Goal: Entertainment & Leisure: Consume media (video, audio)

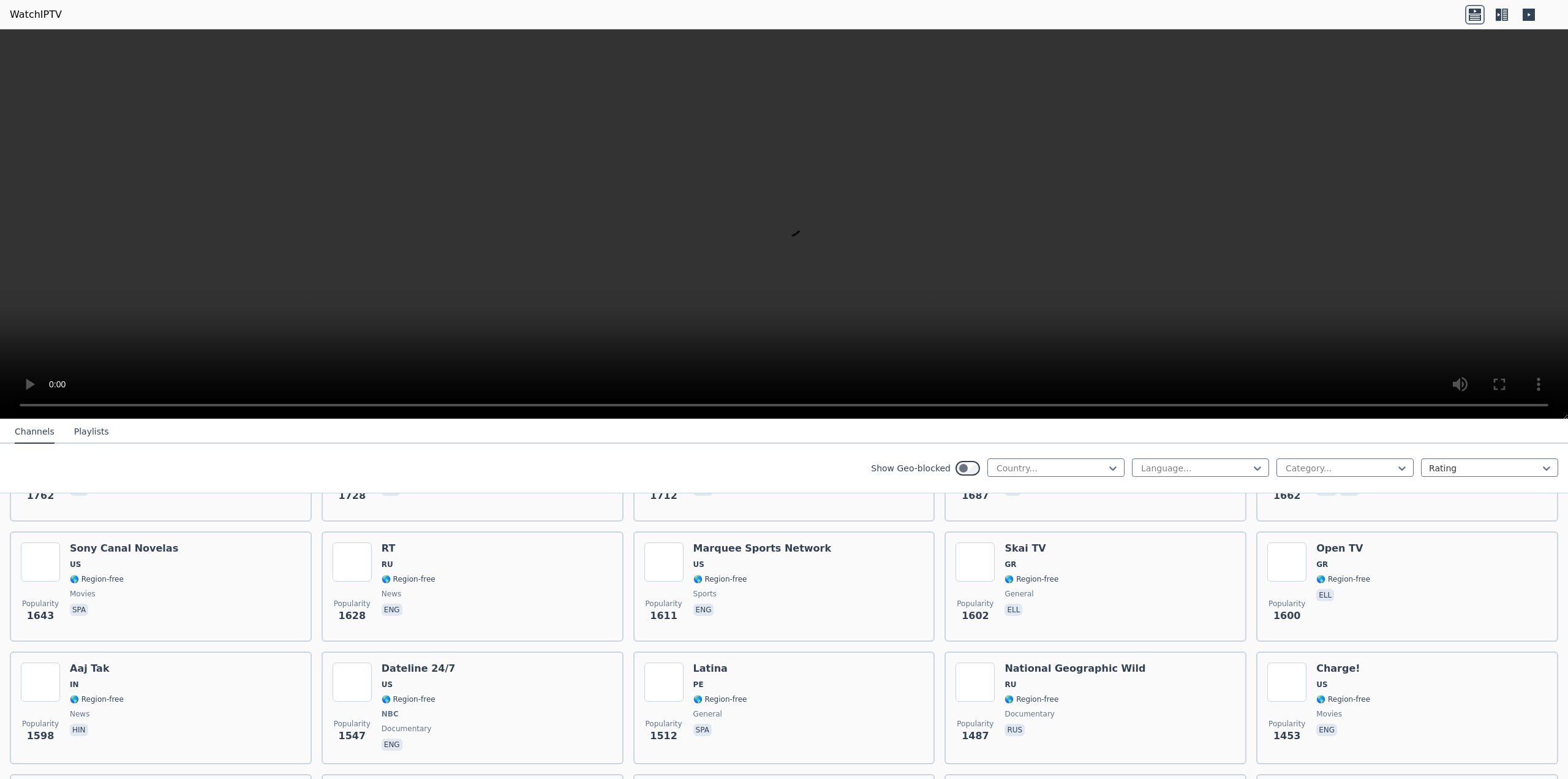
scroll to position [1348, 0]
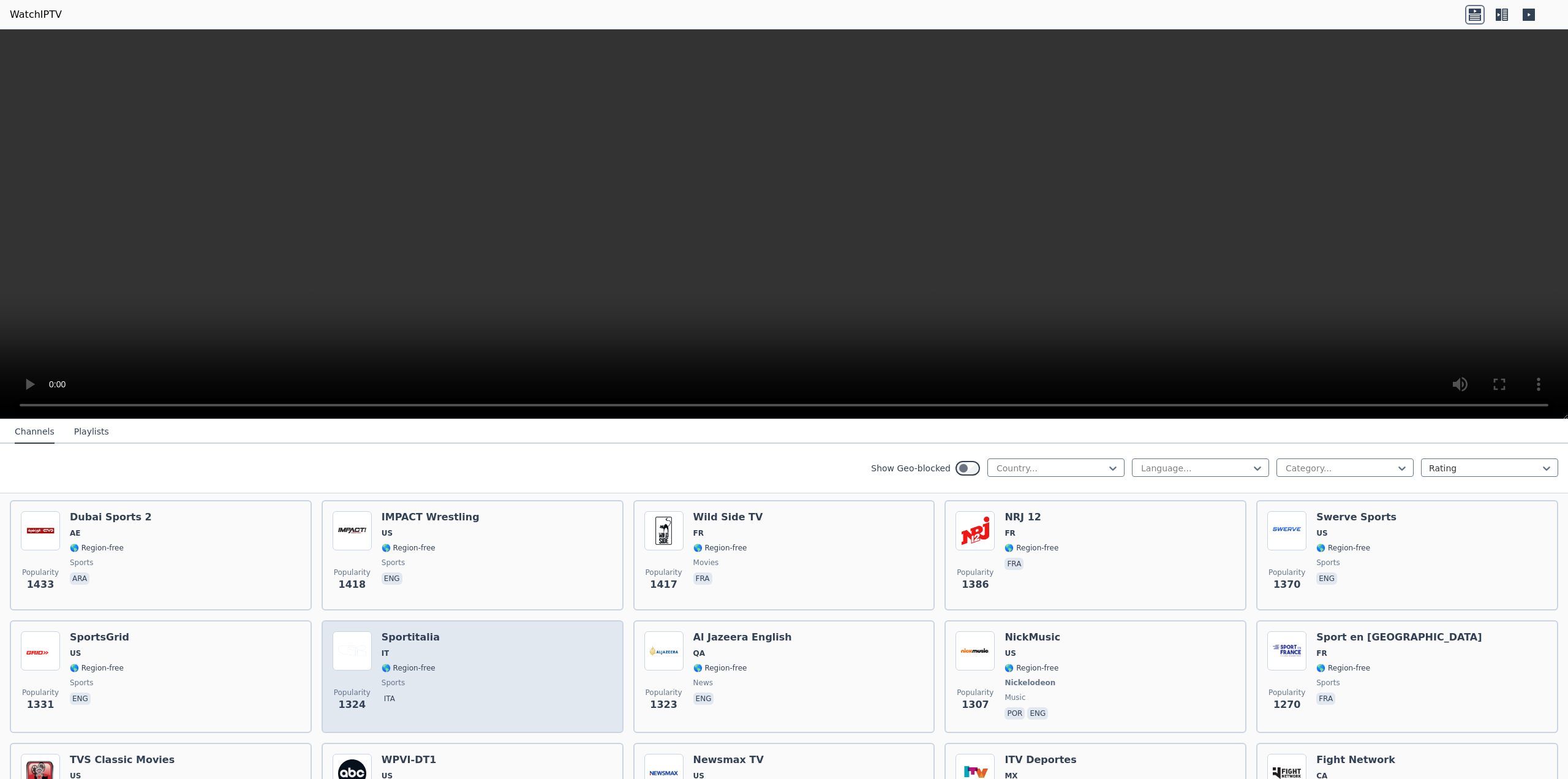
click at [447, 647] on div "Popularity 1324 Sportitalia IT 🌎 Region-free sports ita" at bounding box center [472, 676] width 280 height 90
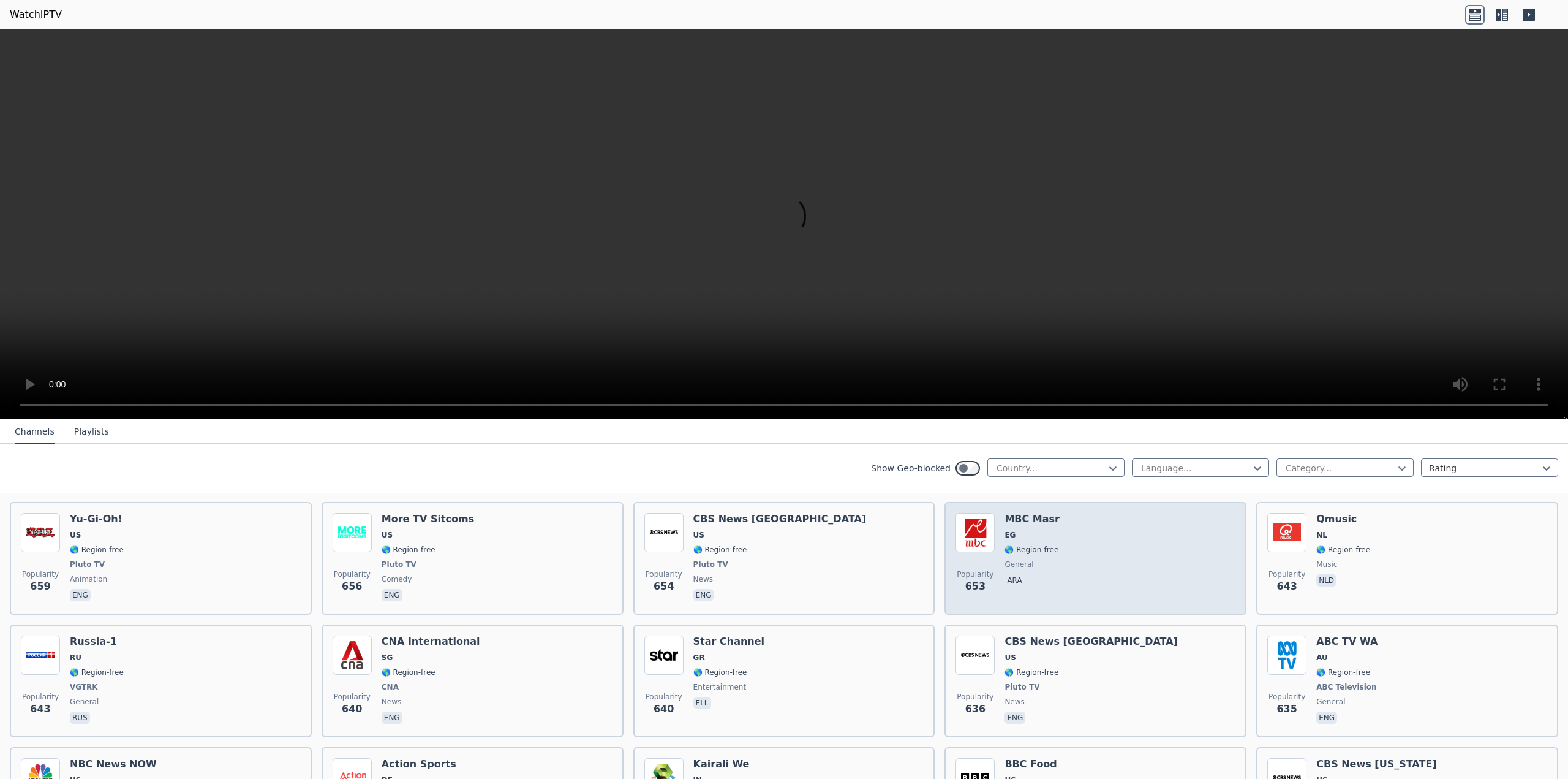
scroll to position [3677, 0]
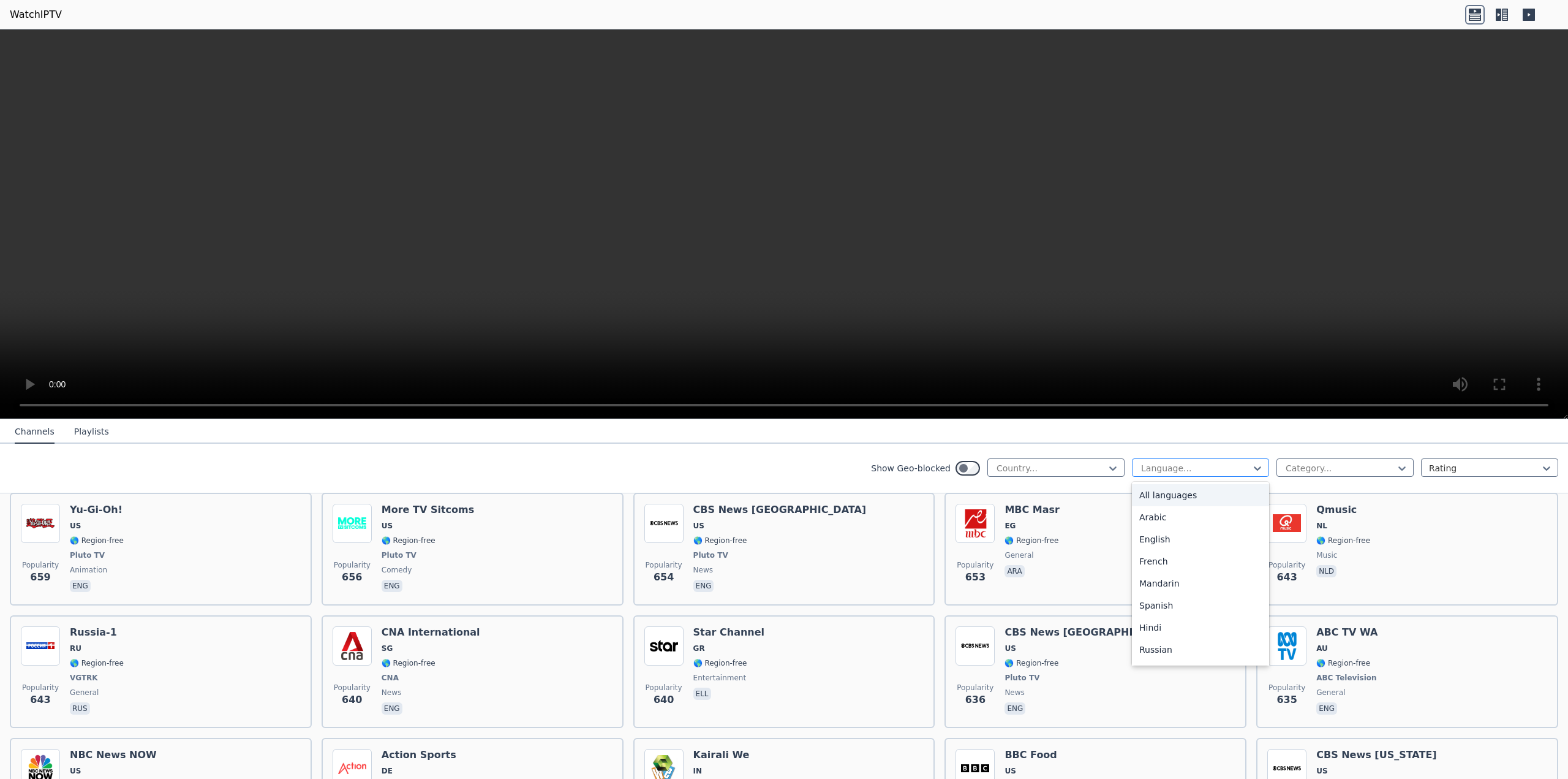
click at [1179, 466] on div at bounding box center [1196, 468] width 111 height 12
click at [255, 103] on video at bounding box center [784, 224] width 1568 height 390
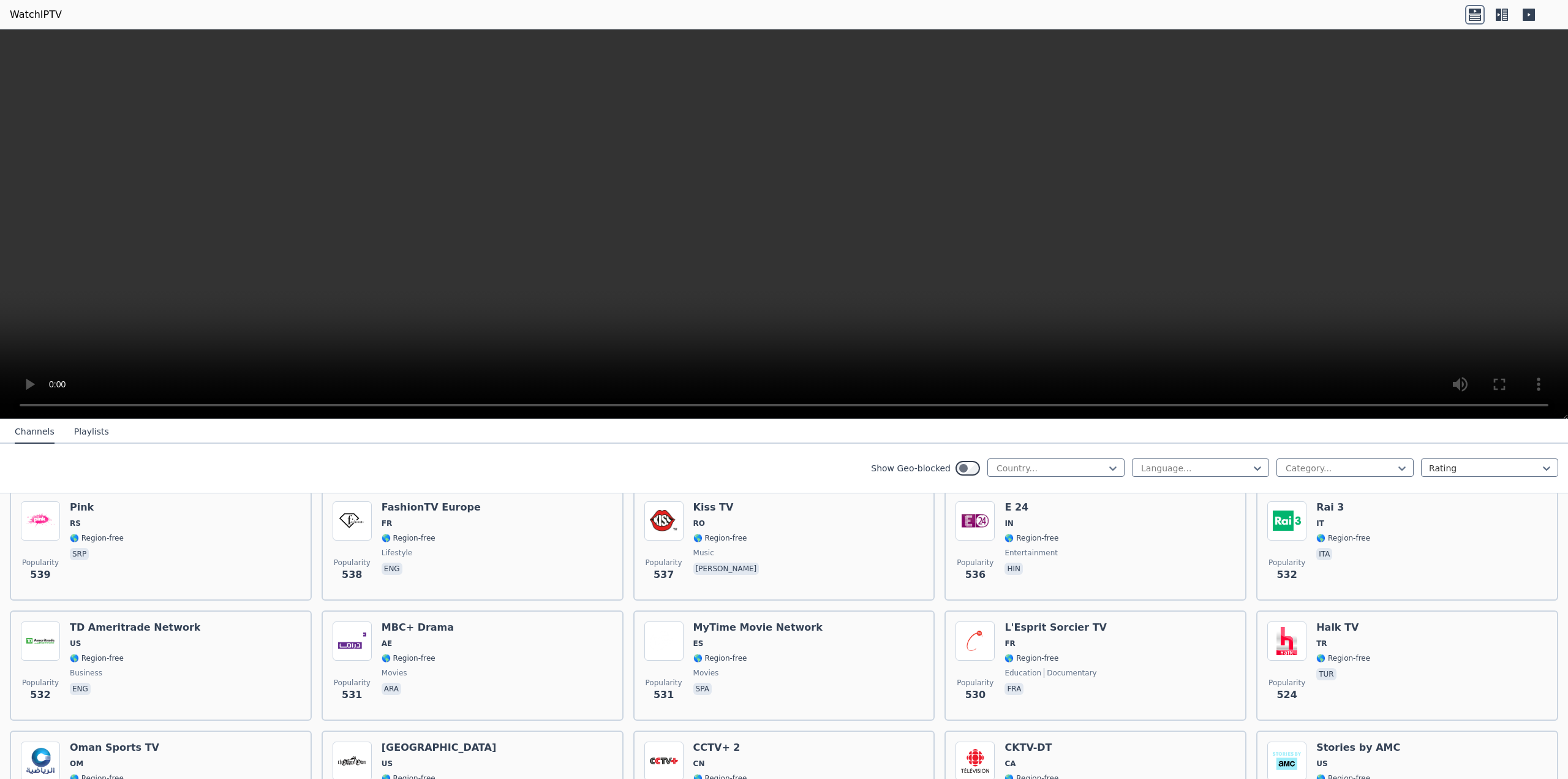
scroll to position [4596, 0]
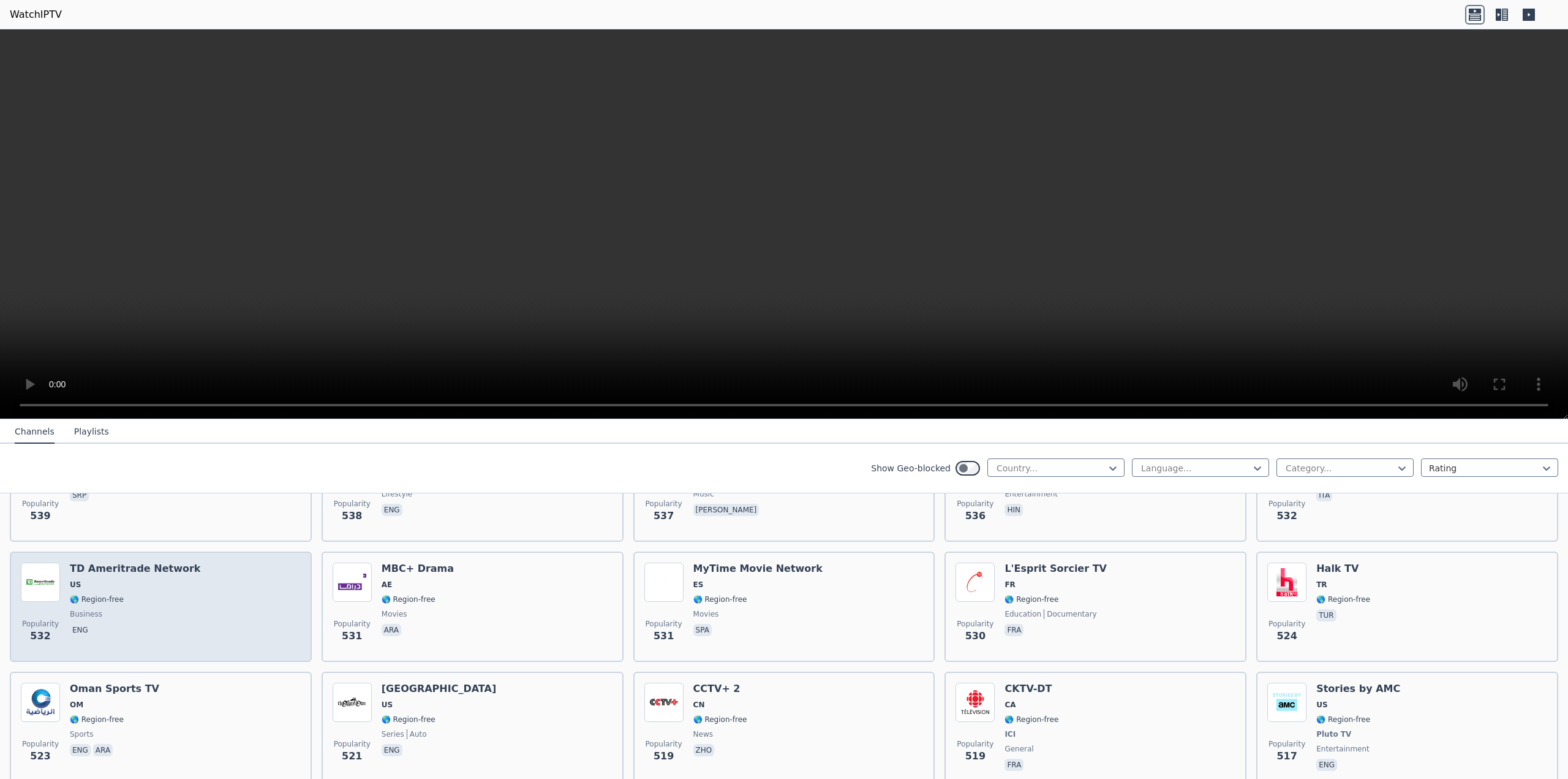
click at [126, 595] on span "🌎 Region-free" at bounding box center [134, 599] width 131 height 10
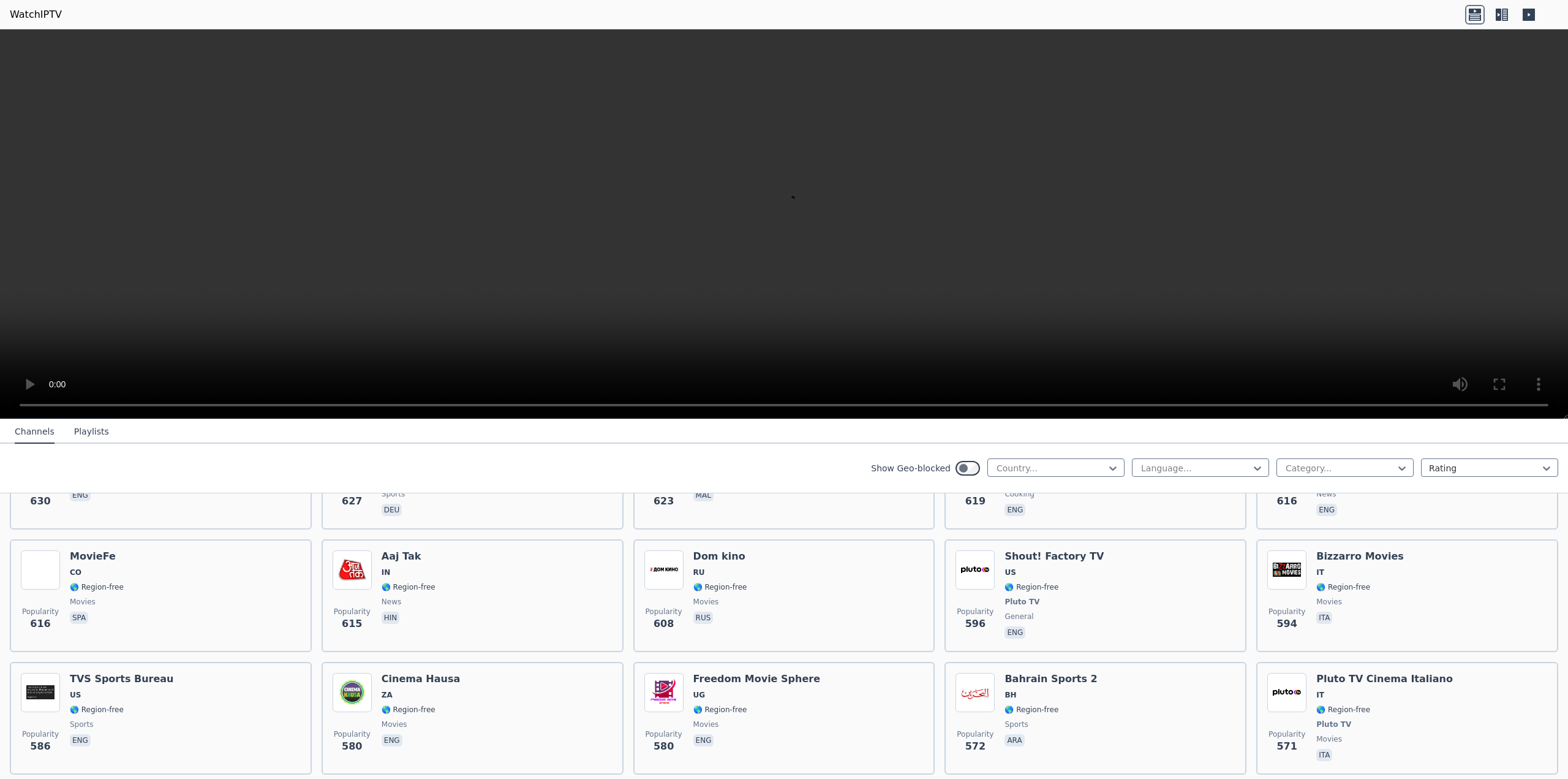
scroll to position [3738, 0]
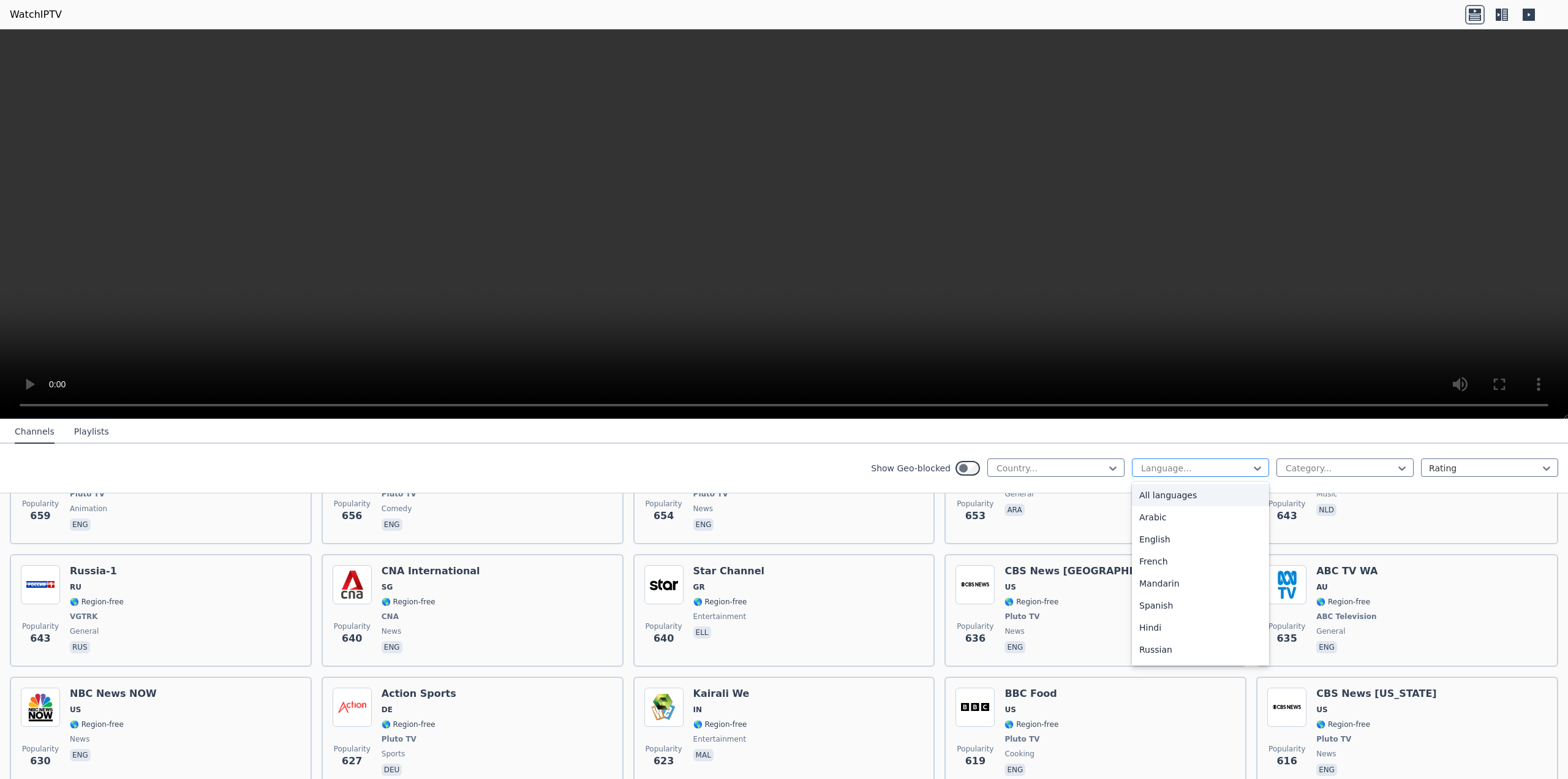
click at [1239, 471] on div at bounding box center [1196, 468] width 111 height 12
click at [1155, 629] on div "Italian" at bounding box center [1200, 630] width 137 height 22
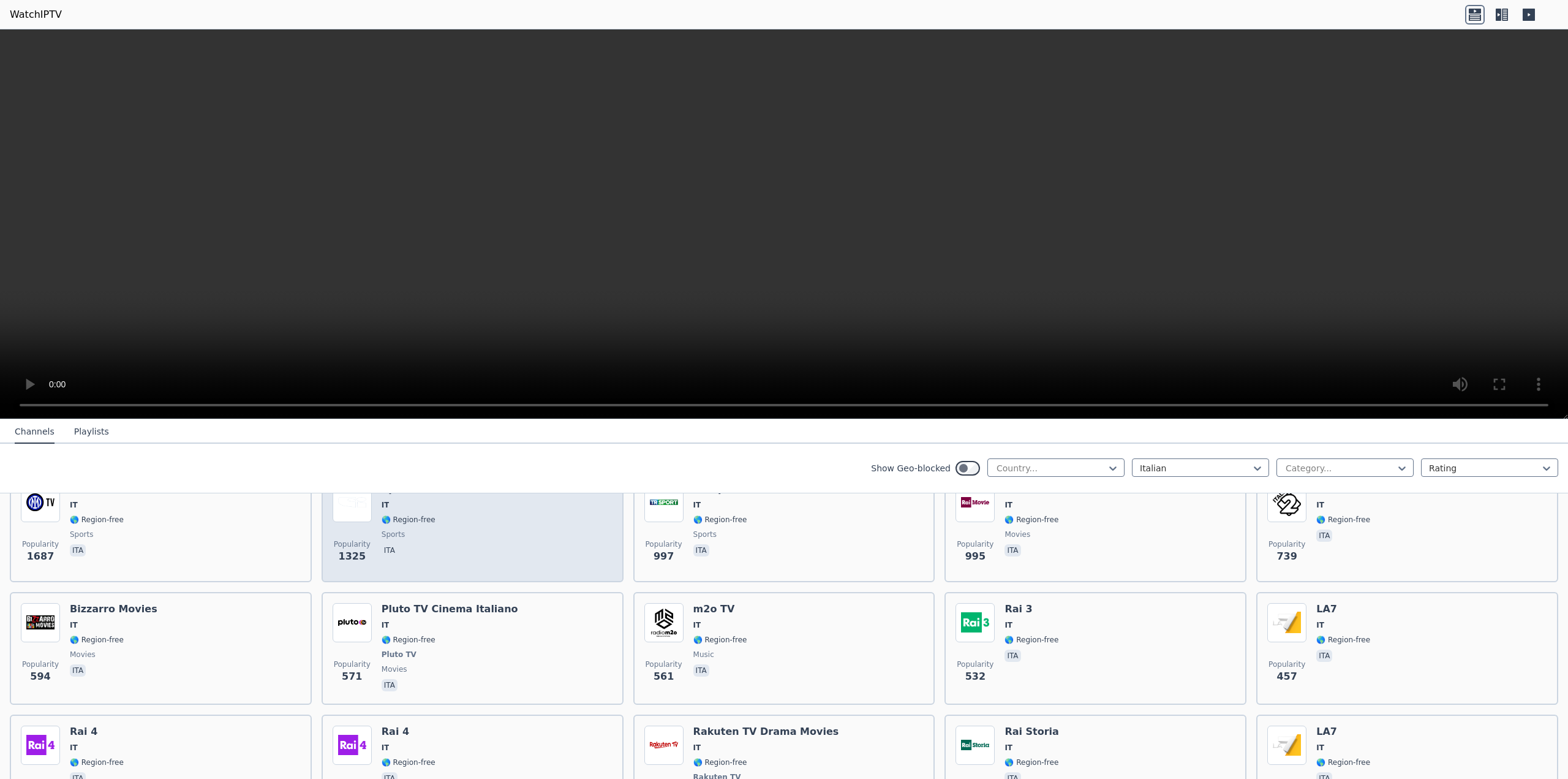
scroll to position [184, 0]
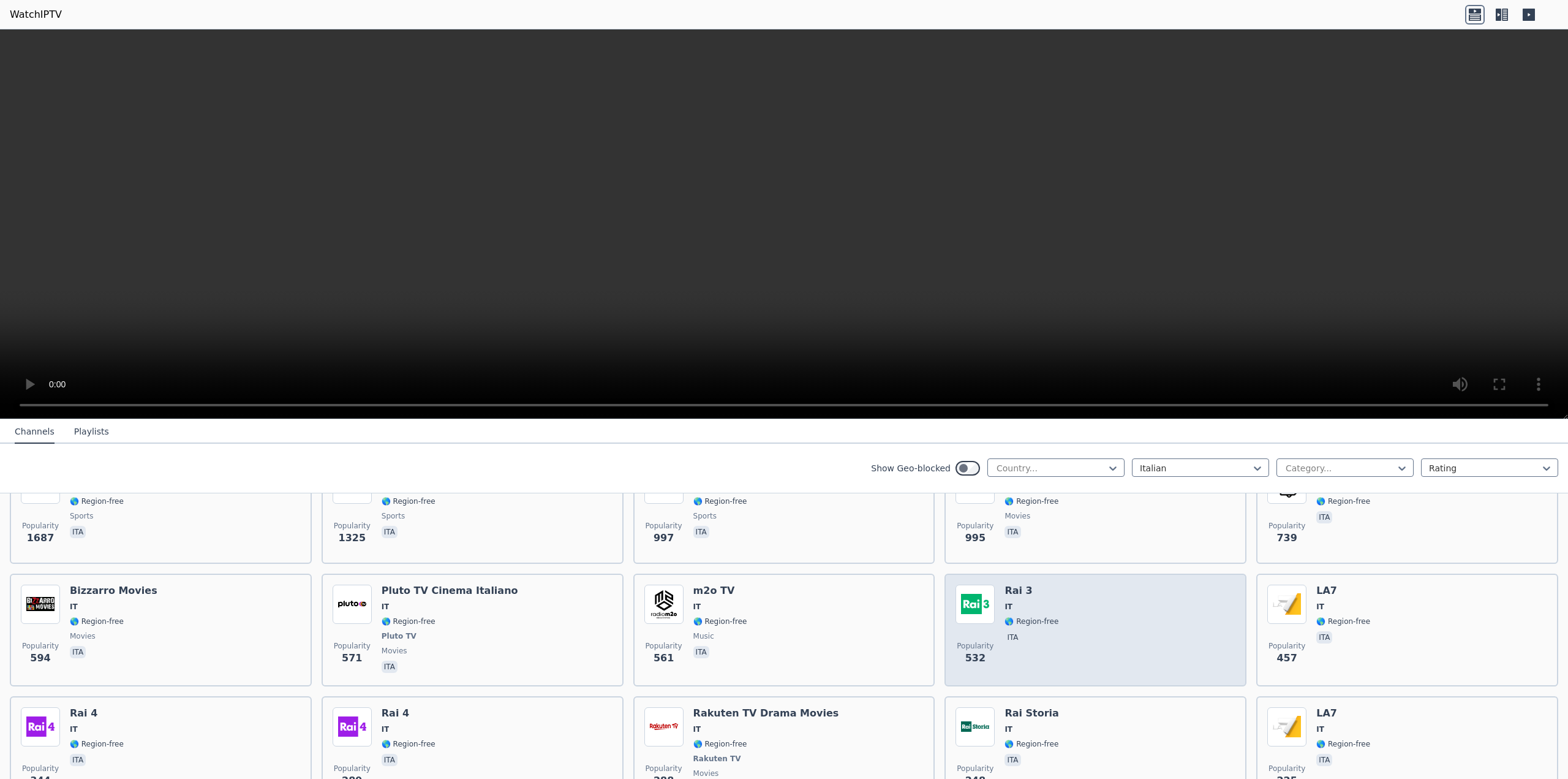
click at [1065, 614] on div "Popularity 532 Rai 3 IT 🌎 Region-free ita" at bounding box center [1095, 629] width 280 height 90
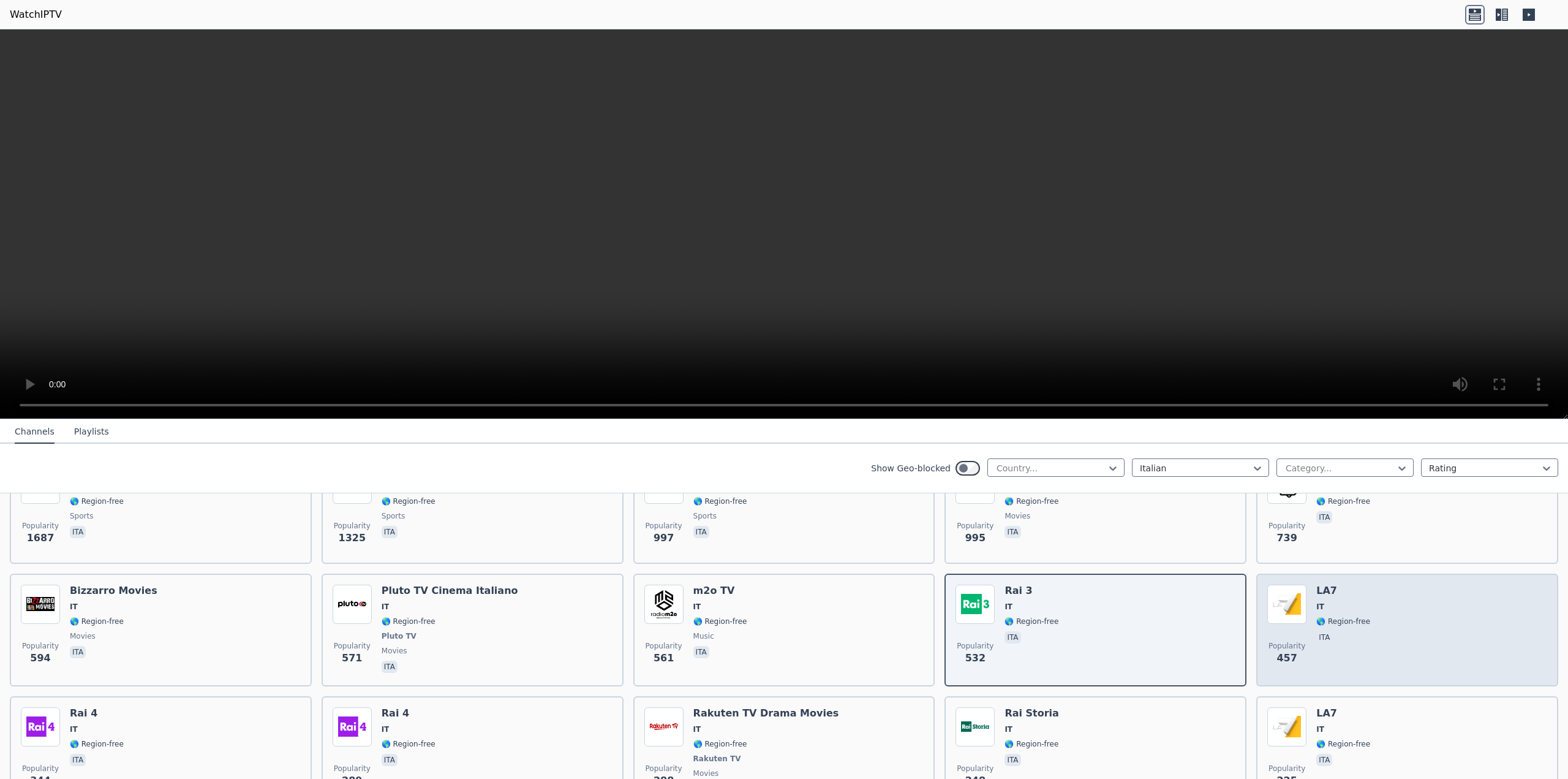
click at [1303, 611] on div "Popularity 457 LA7 IT 🌎 Region-free ita" at bounding box center [1406, 629] width 280 height 90
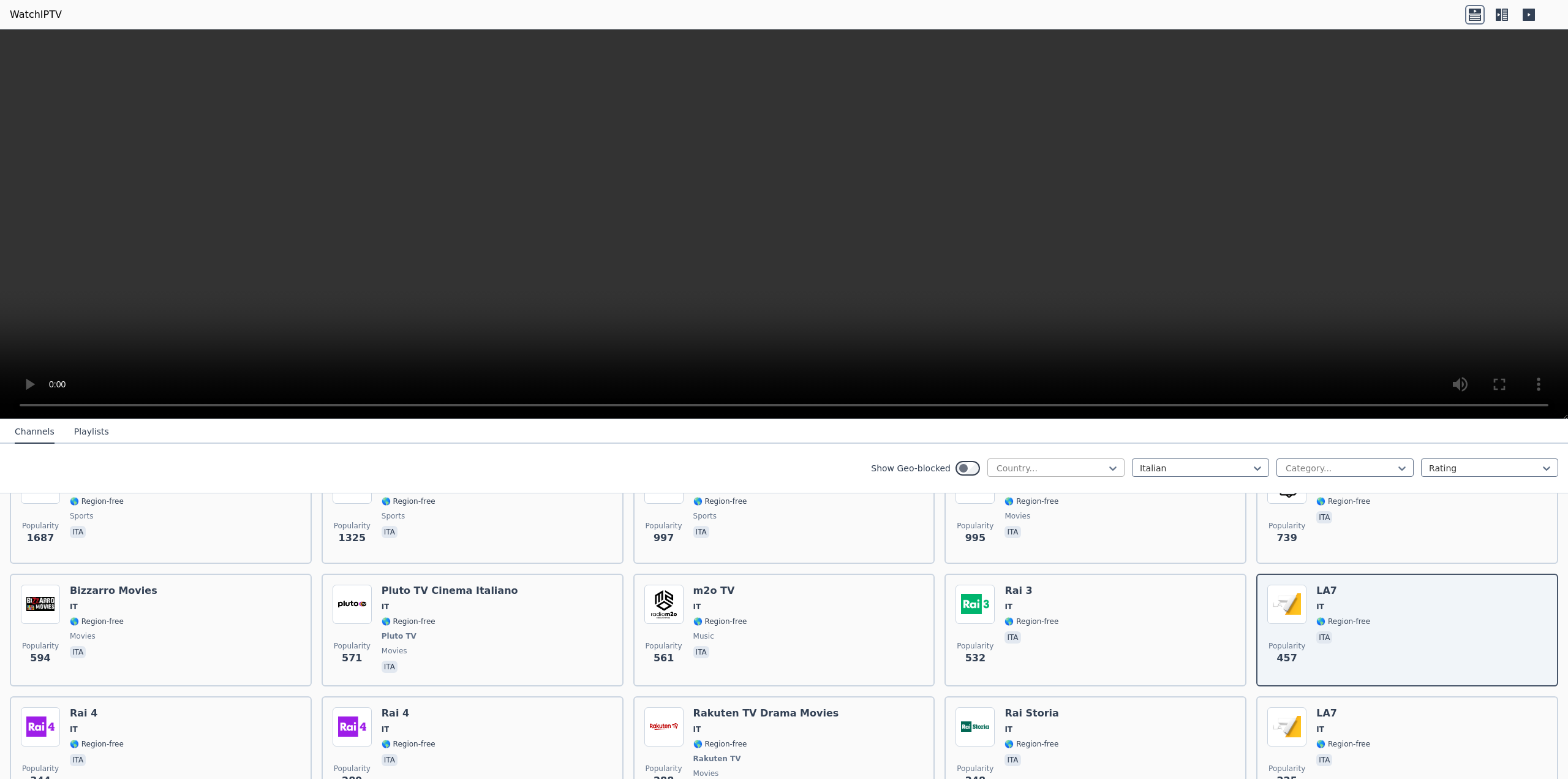
click at [1018, 468] on div at bounding box center [1051, 468] width 111 height 12
click at [1011, 494] on div "All countries" at bounding box center [1056, 495] width 137 height 22
click at [1175, 467] on div at bounding box center [1196, 468] width 111 height 12
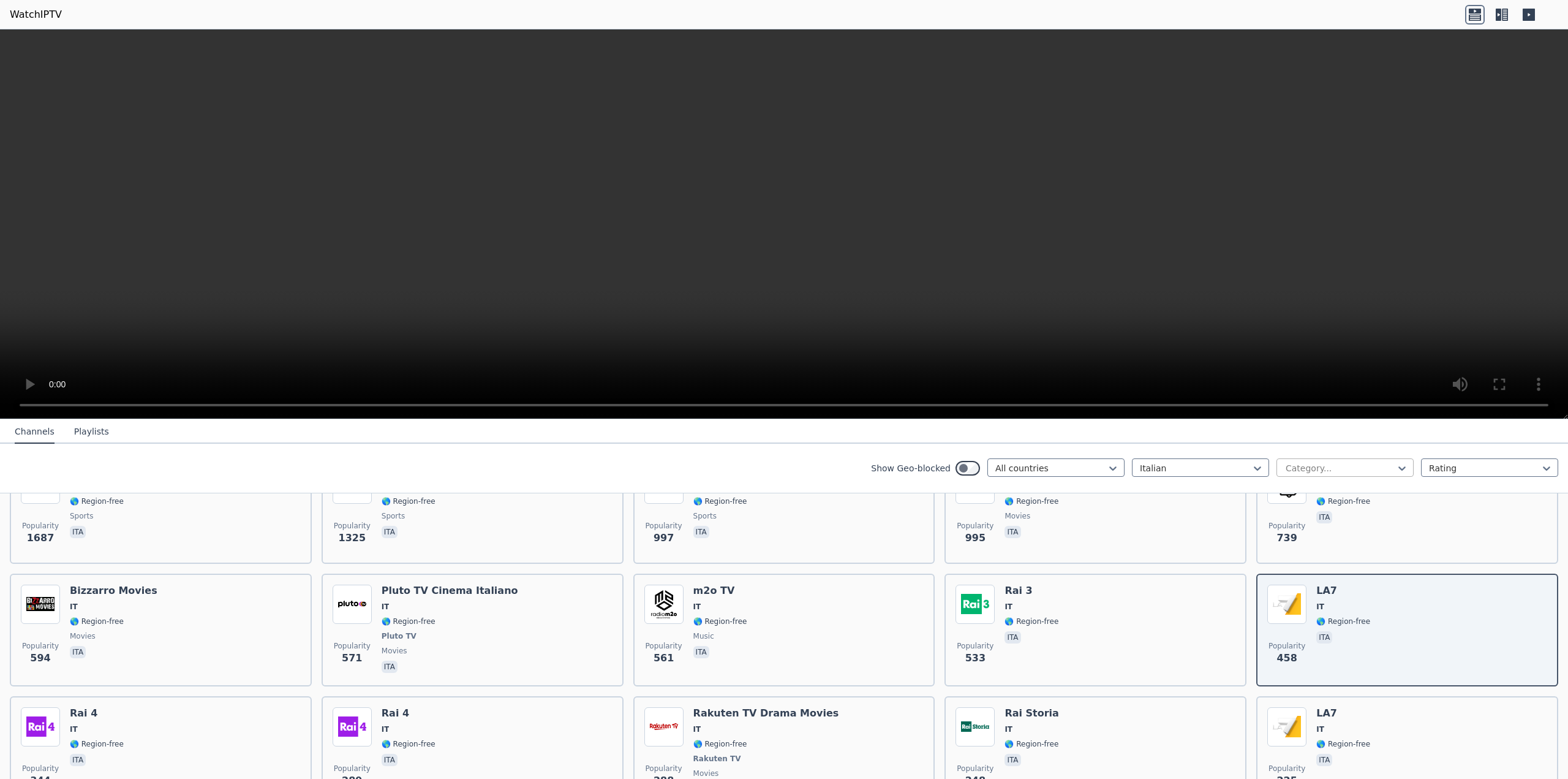
click at [1354, 465] on div at bounding box center [1340, 468] width 111 height 12
click at [1361, 331] on video at bounding box center [784, 224] width 1568 height 390
click at [1494, 21] on icon at bounding box center [1501, 14] width 19 height 19
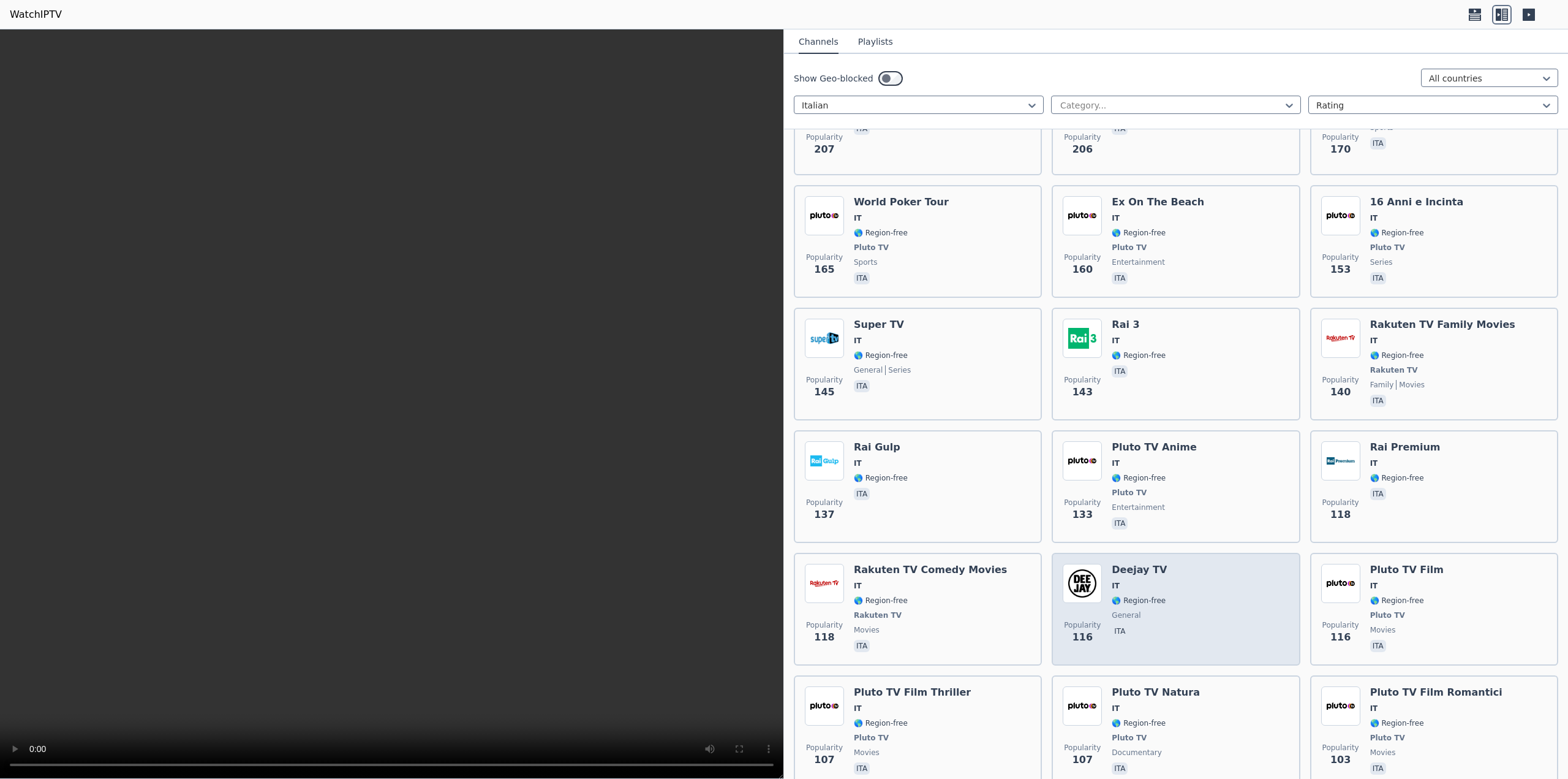
scroll to position [981, 0]
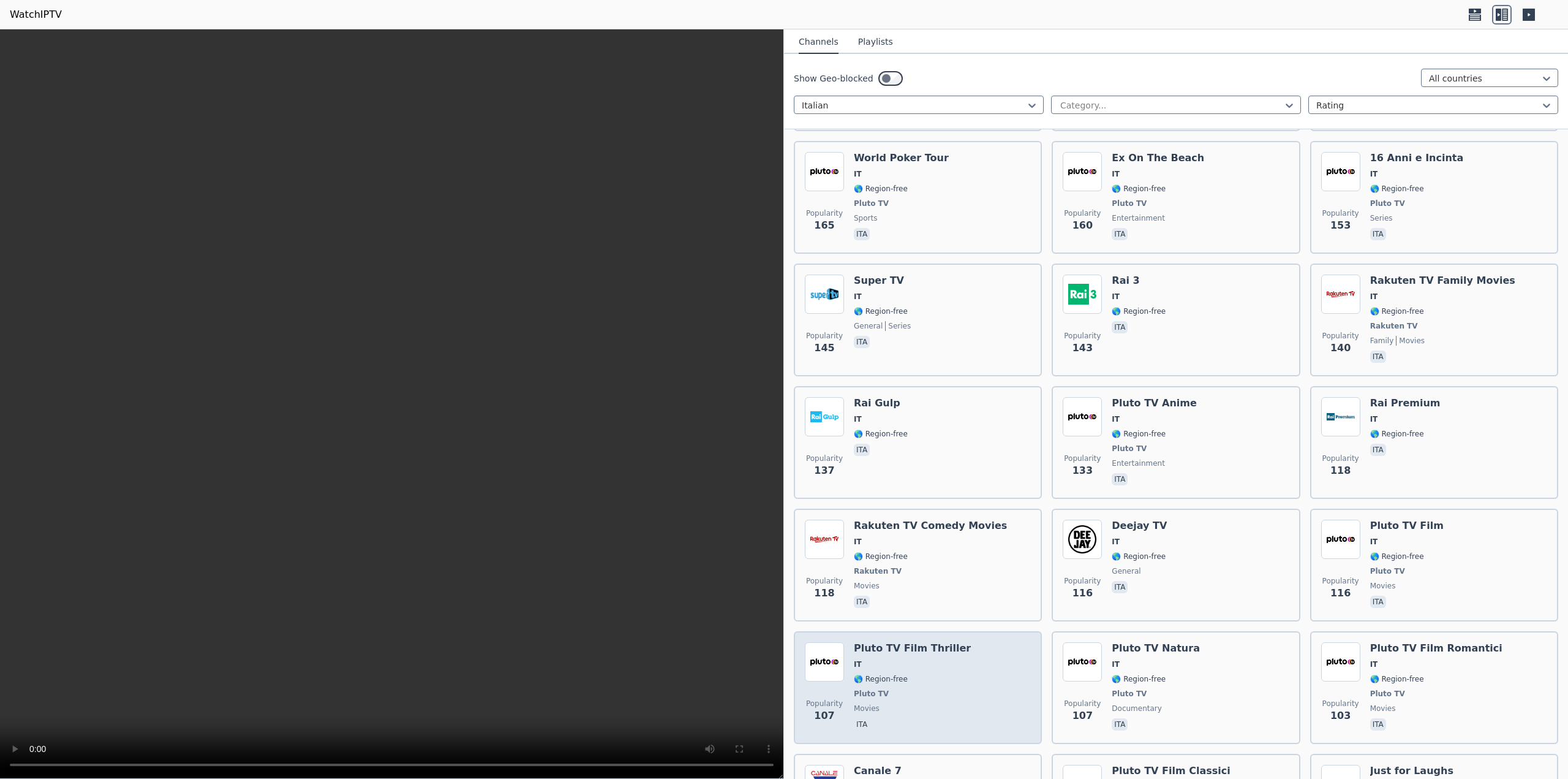
click at [886, 660] on div "Pluto TV Film Thriller IT 🌎 Region-free Pluto TV movies ita" at bounding box center [912, 687] width 117 height 90
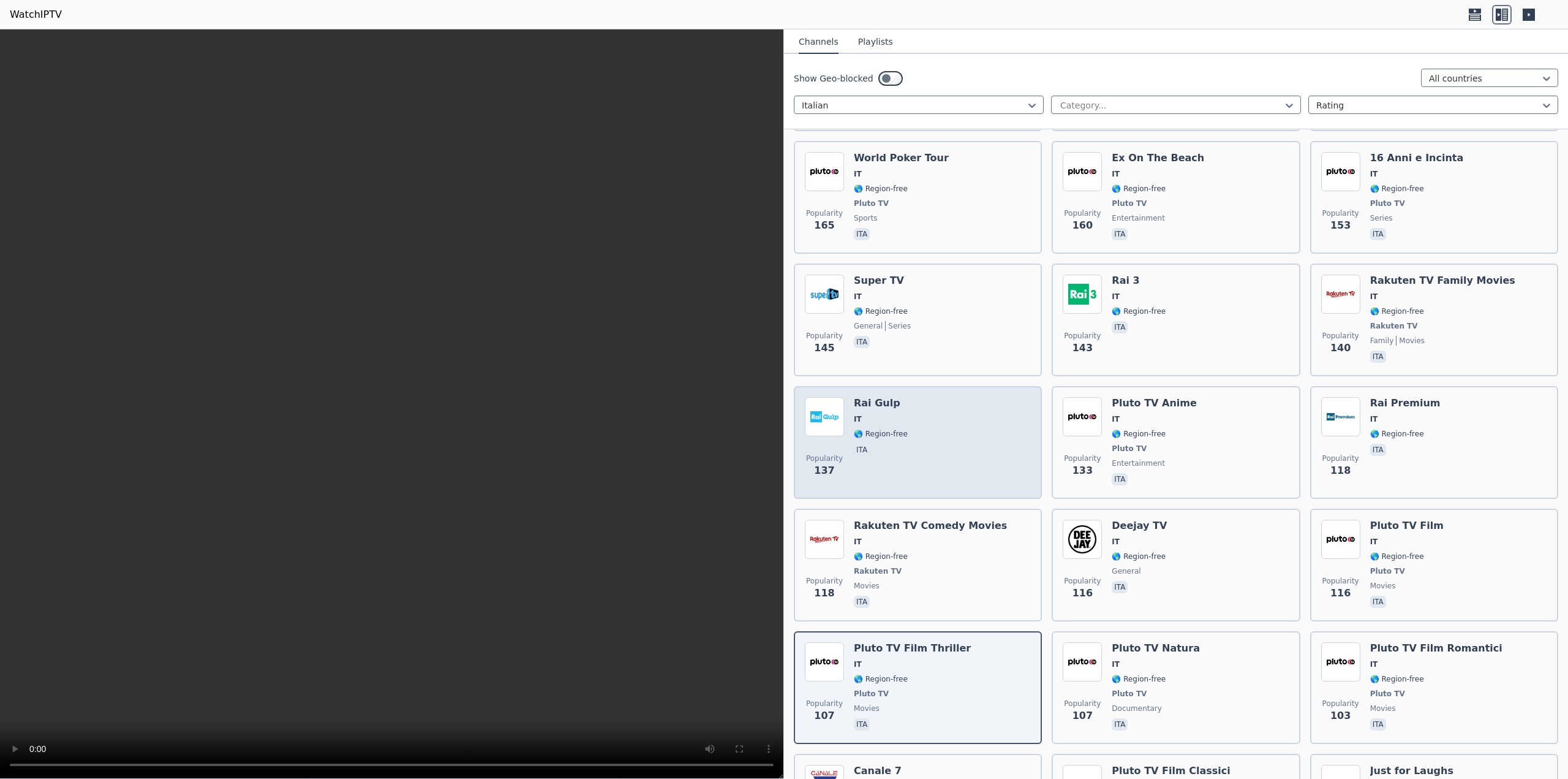
click at [907, 397] on div "Popularity 137 Rai Gulp IT 🌎 Region-free ita" at bounding box center [918, 442] width 226 height 90
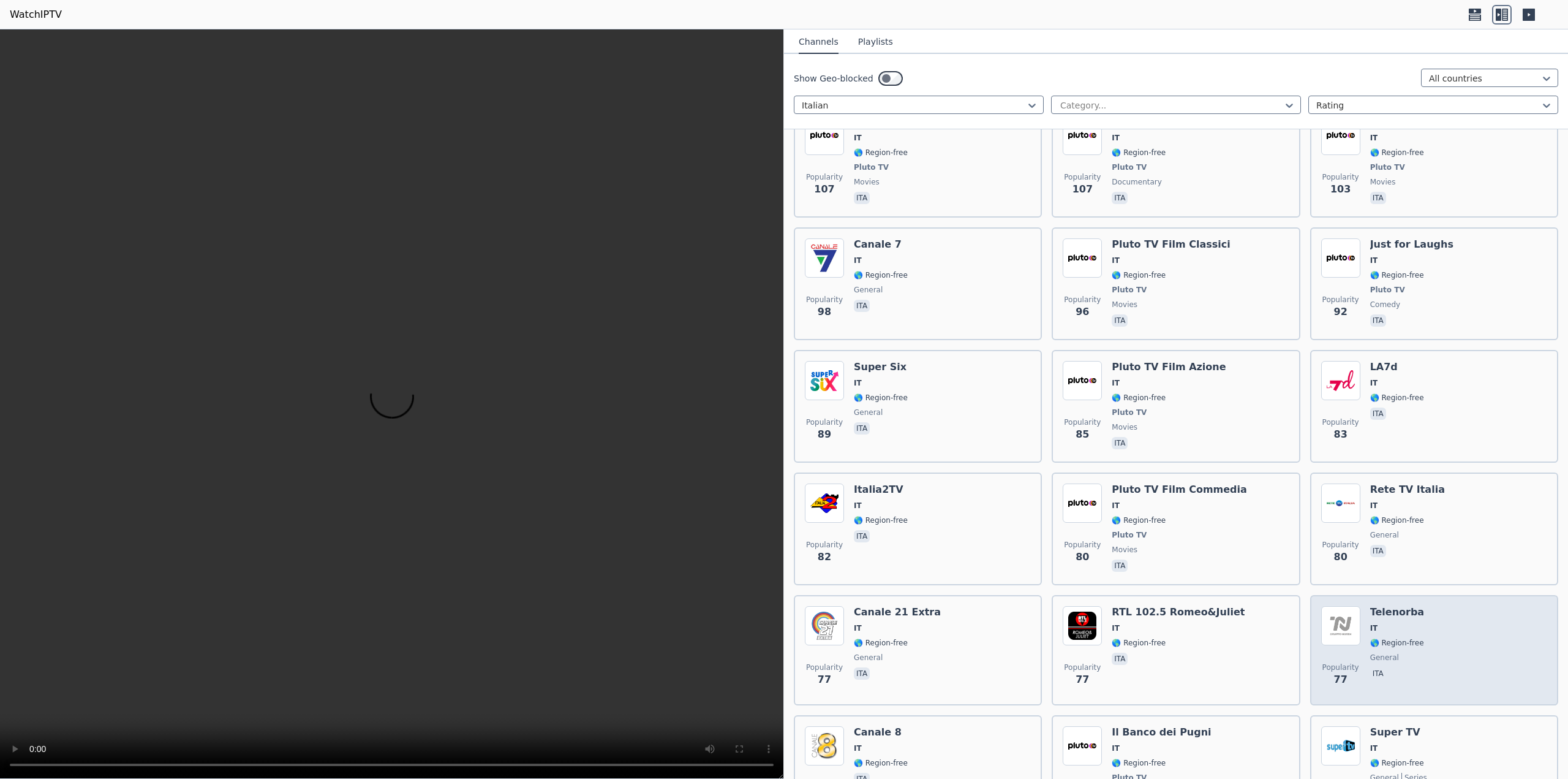
scroll to position [1777, 0]
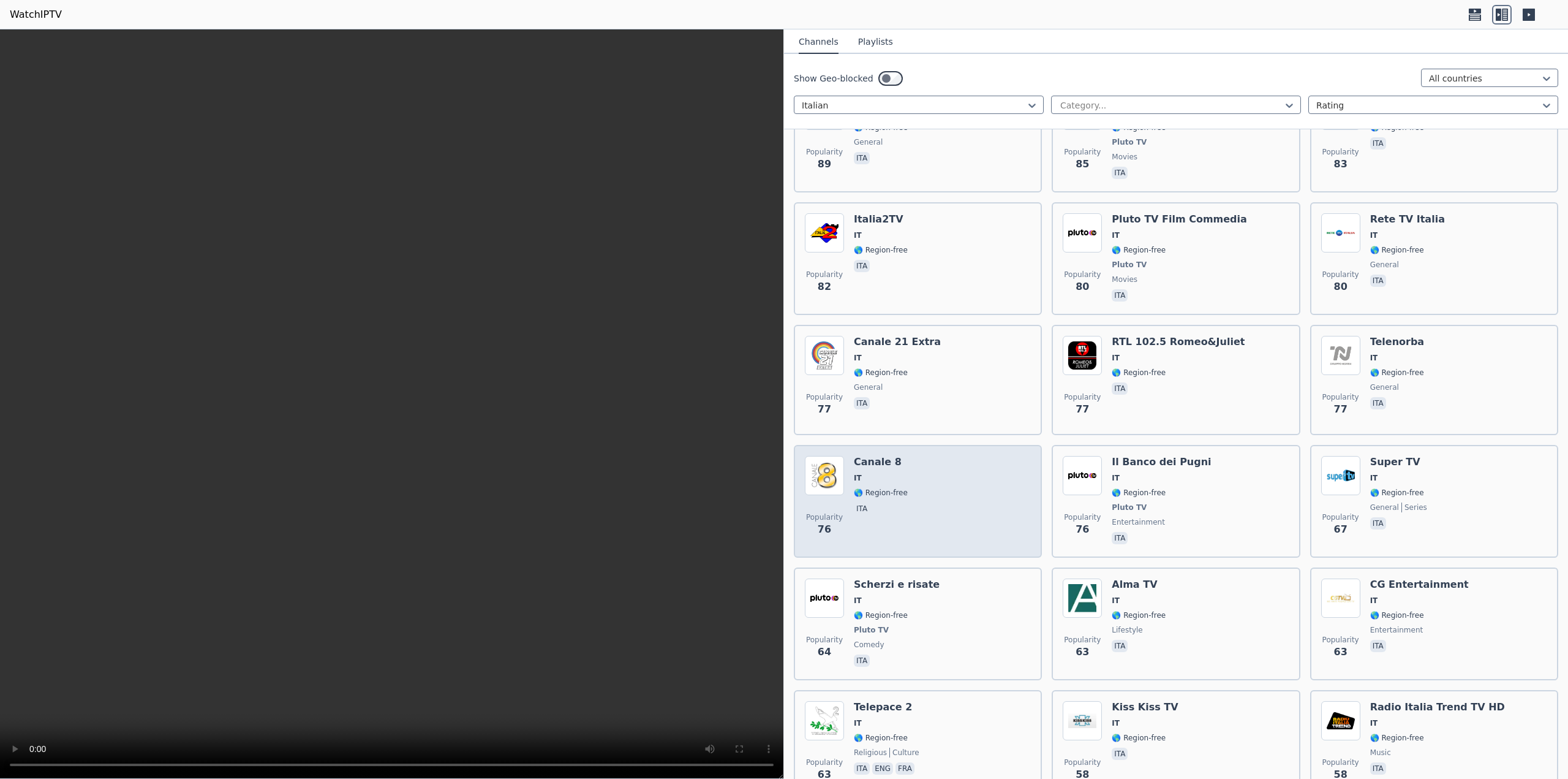
click at [889, 473] on span "IT" at bounding box center [880, 478] width 54 height 10
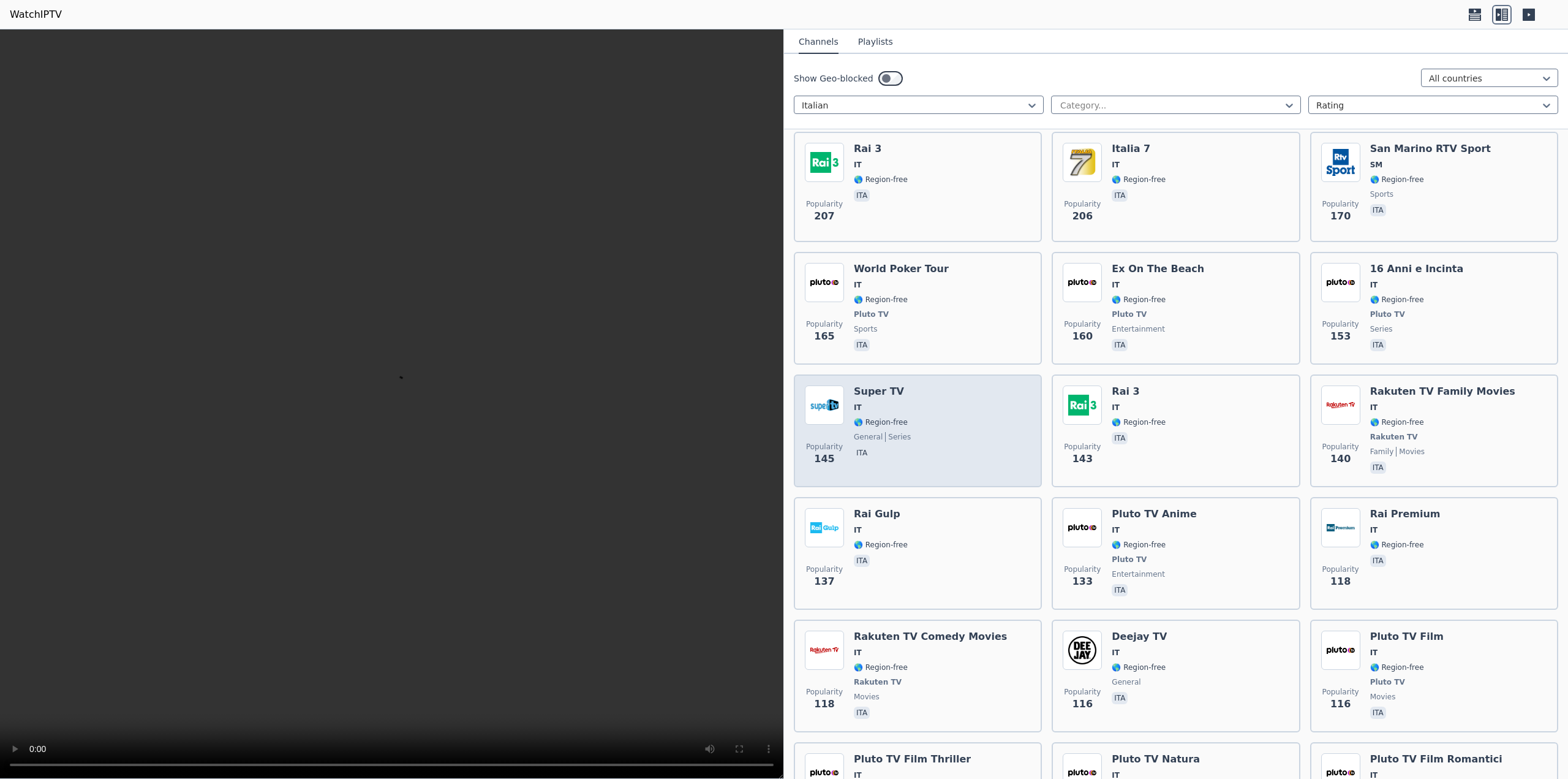
scroll to position [858, 0]
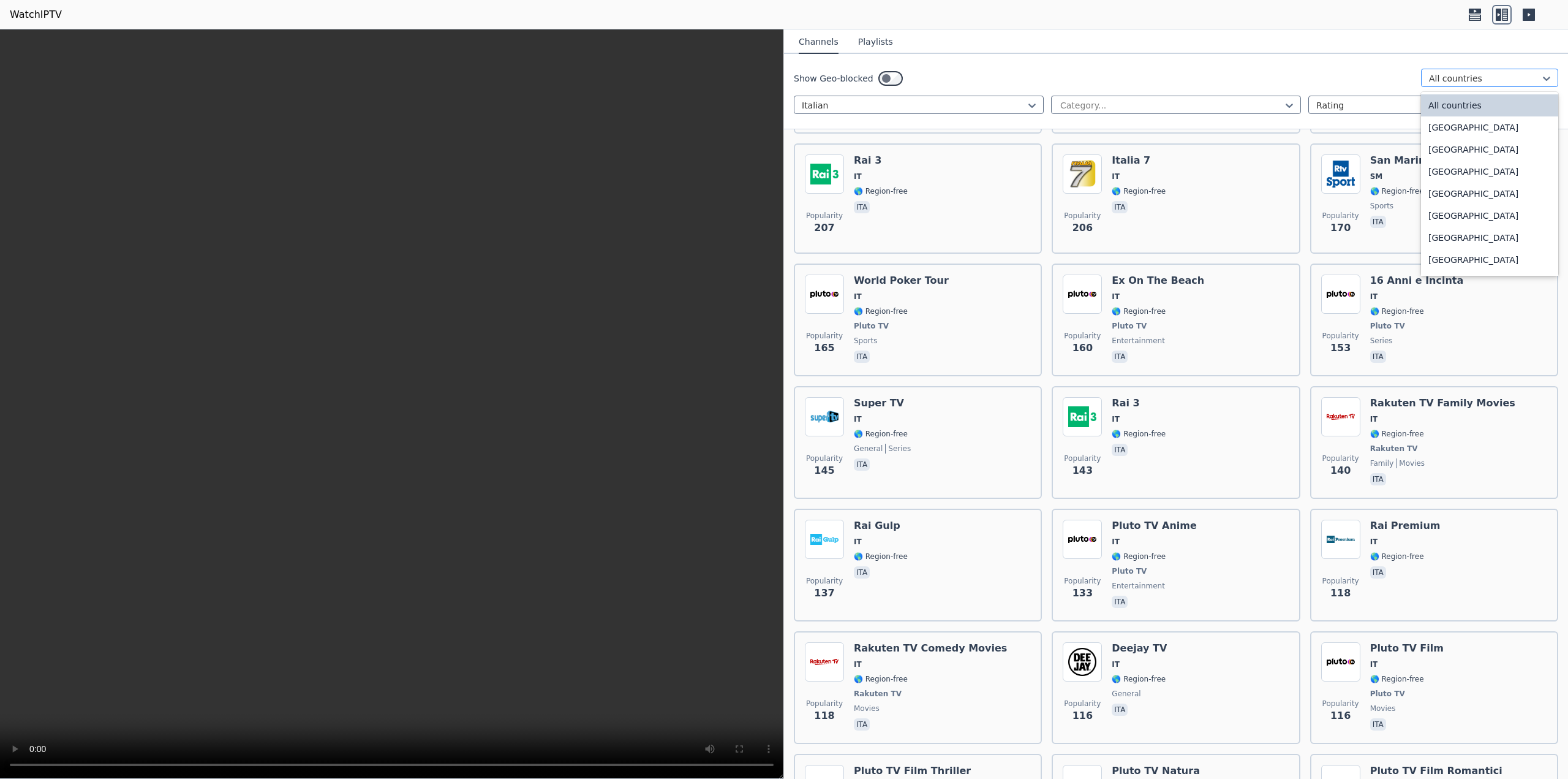
click at [1440, 77] on div at bounding box center [1485, 78] width 111 height 12
click at [1440, 76] on div at bounding box center [1485, 78] width 111 height 12
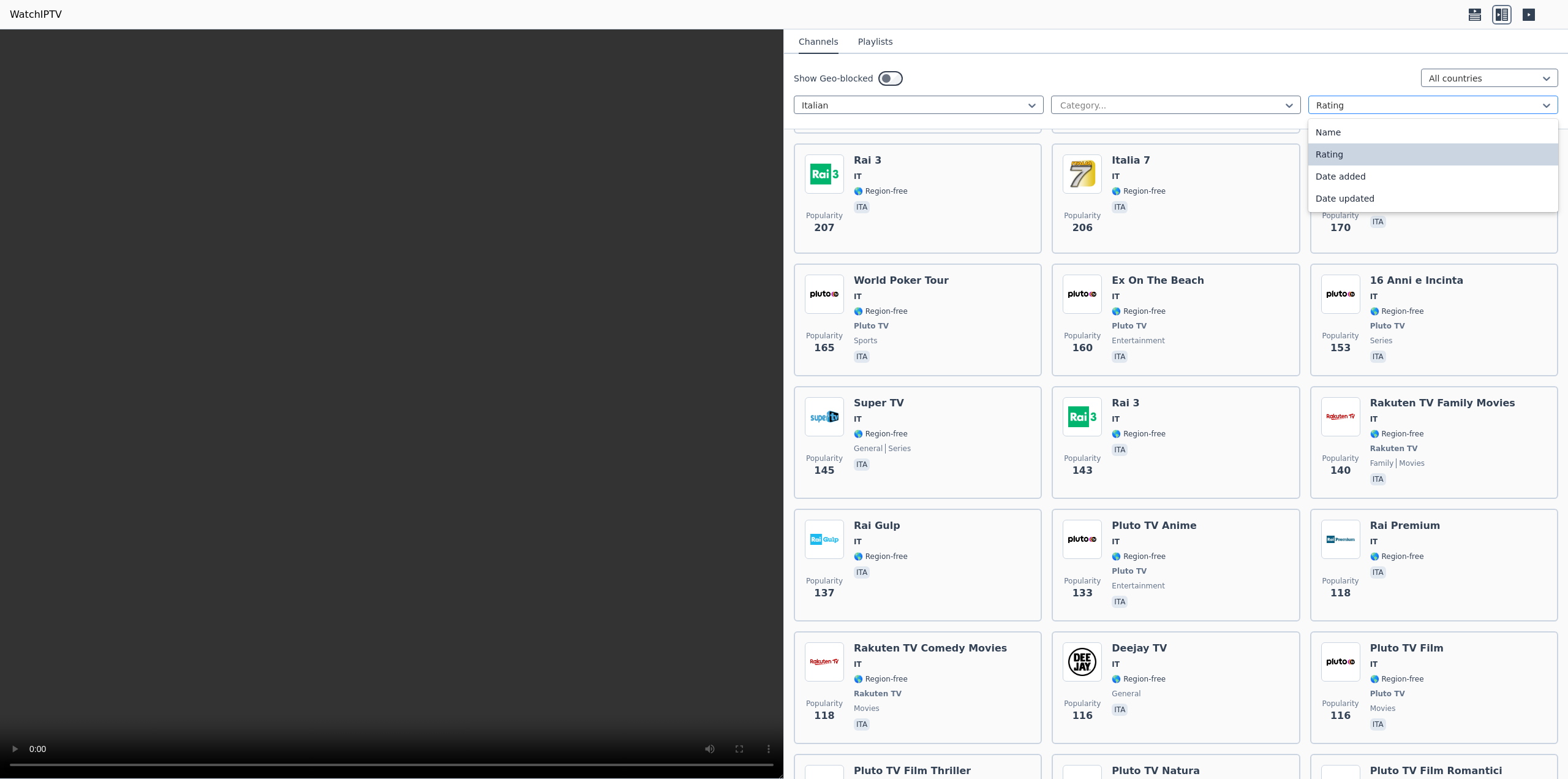
click at [1337, 106] on div at bounding box center [1428, 105] width 225 height 12
click at [1337, 107] on div at bounding box center [1428, 105] width 225 height 12
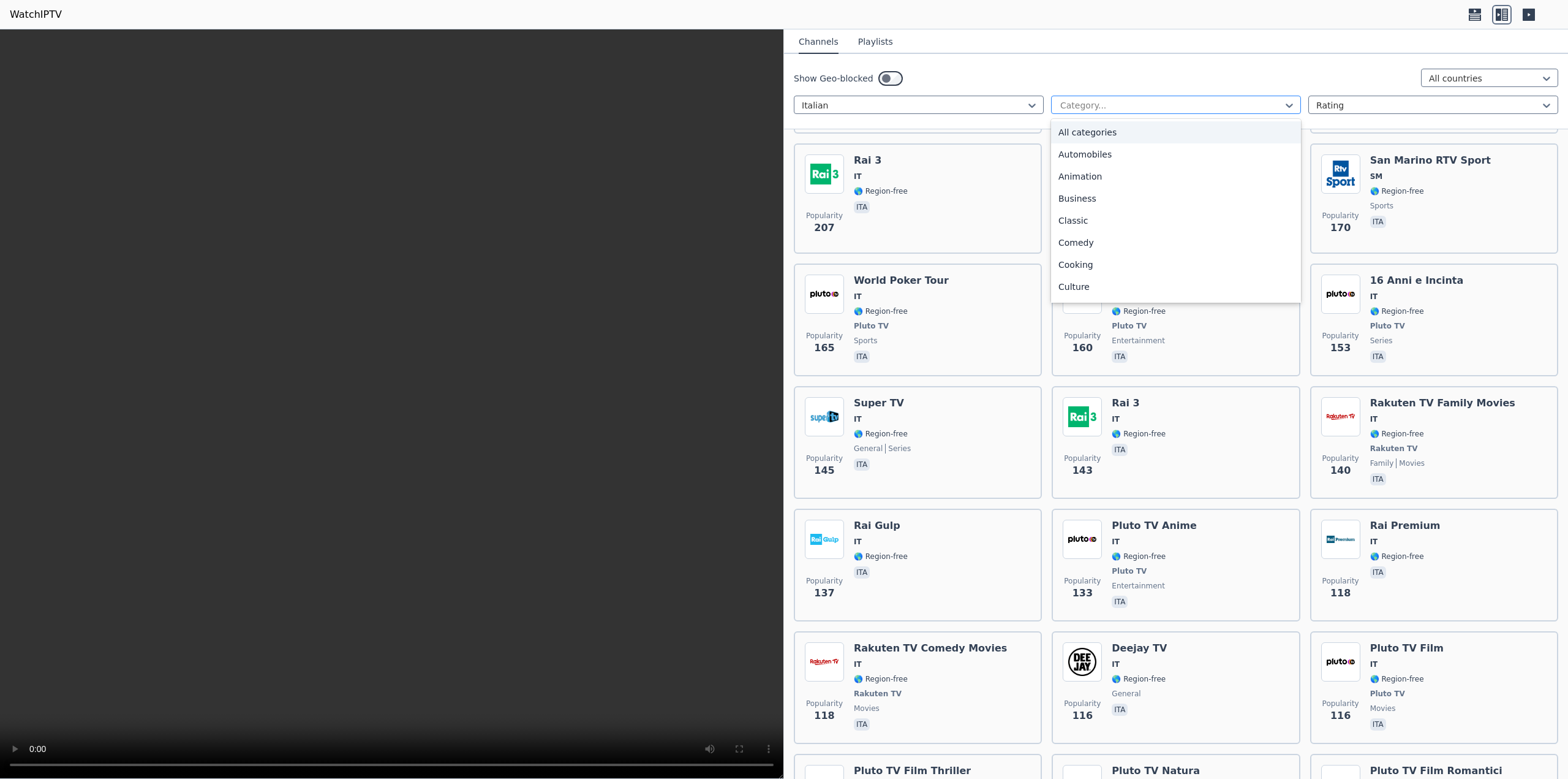
click at [1158, 98] on div "Category..." at bounding box center [1176, 105] width 250 height 18
click at [1095, 157] on div "Automobiles" at bounding box center [1176, 154] width 250 height 22
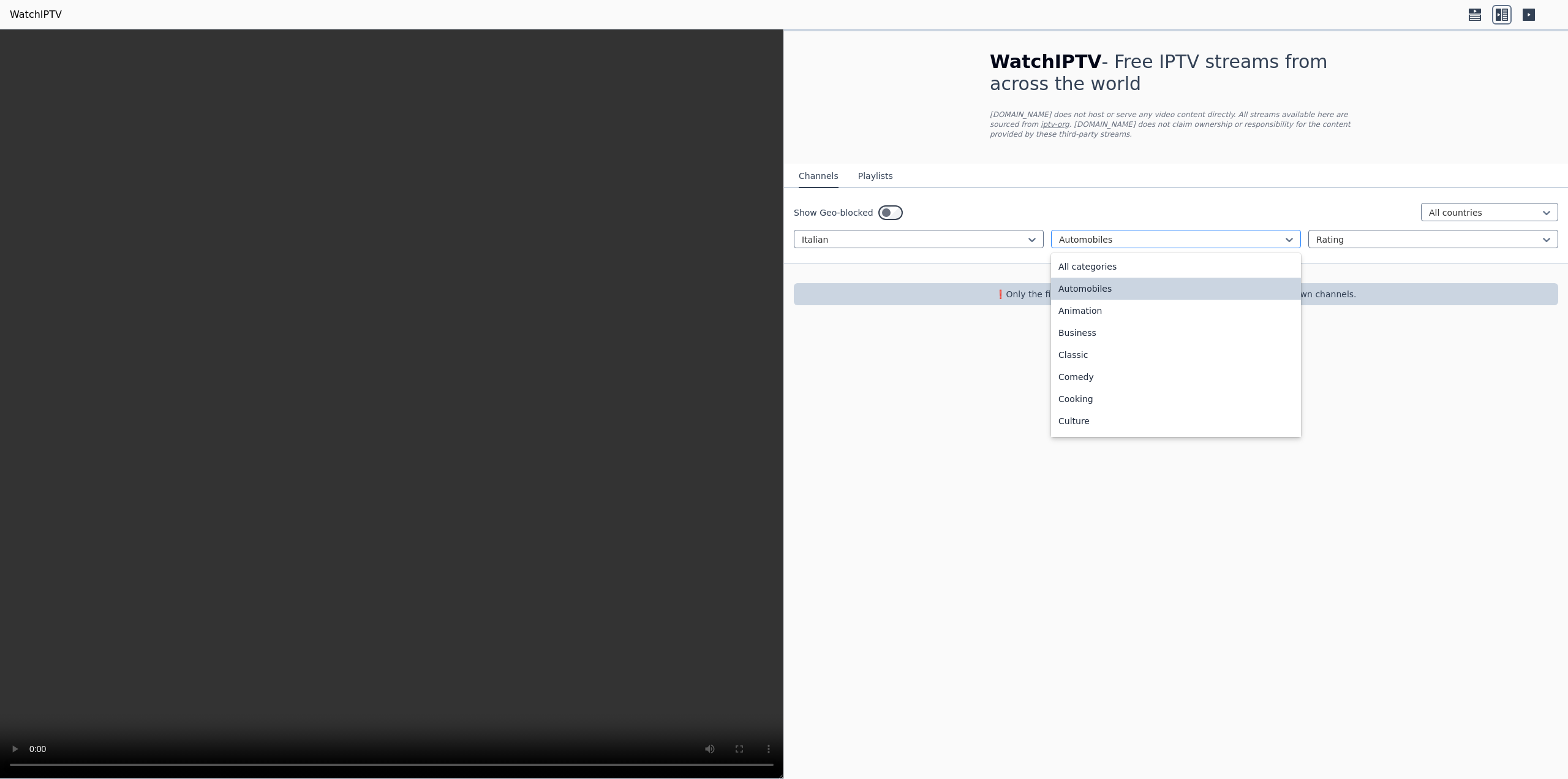
click at [1105, 234] on div at bounding box center [1171, 239] width 225 height 12
click at [1081, 265] on div "All categories" at bounding box center [1176, 267] width 250 height 22
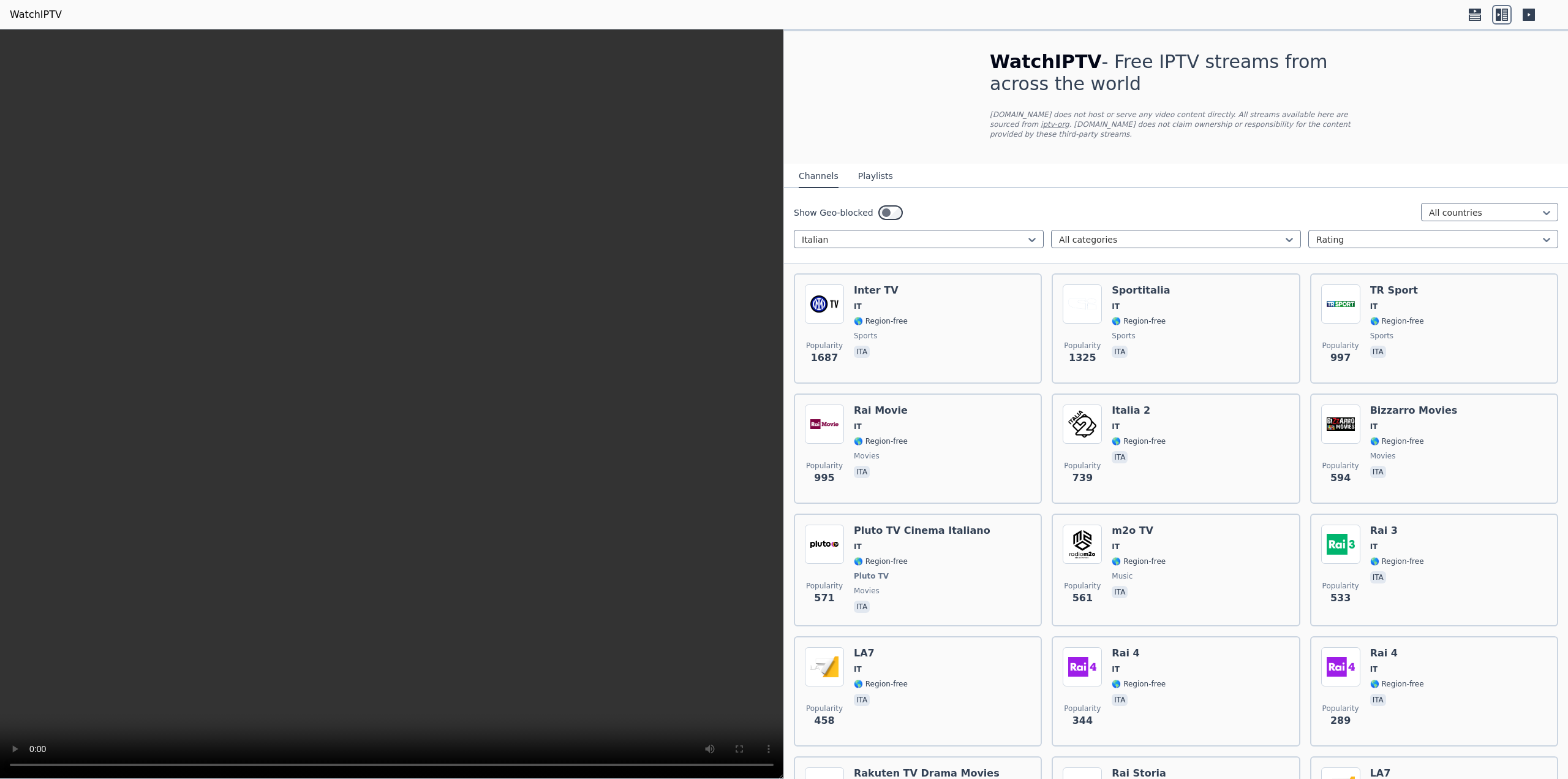
click at [869, 173] on button "Playlists" at bounding box center [875, 176] width 35 height 23
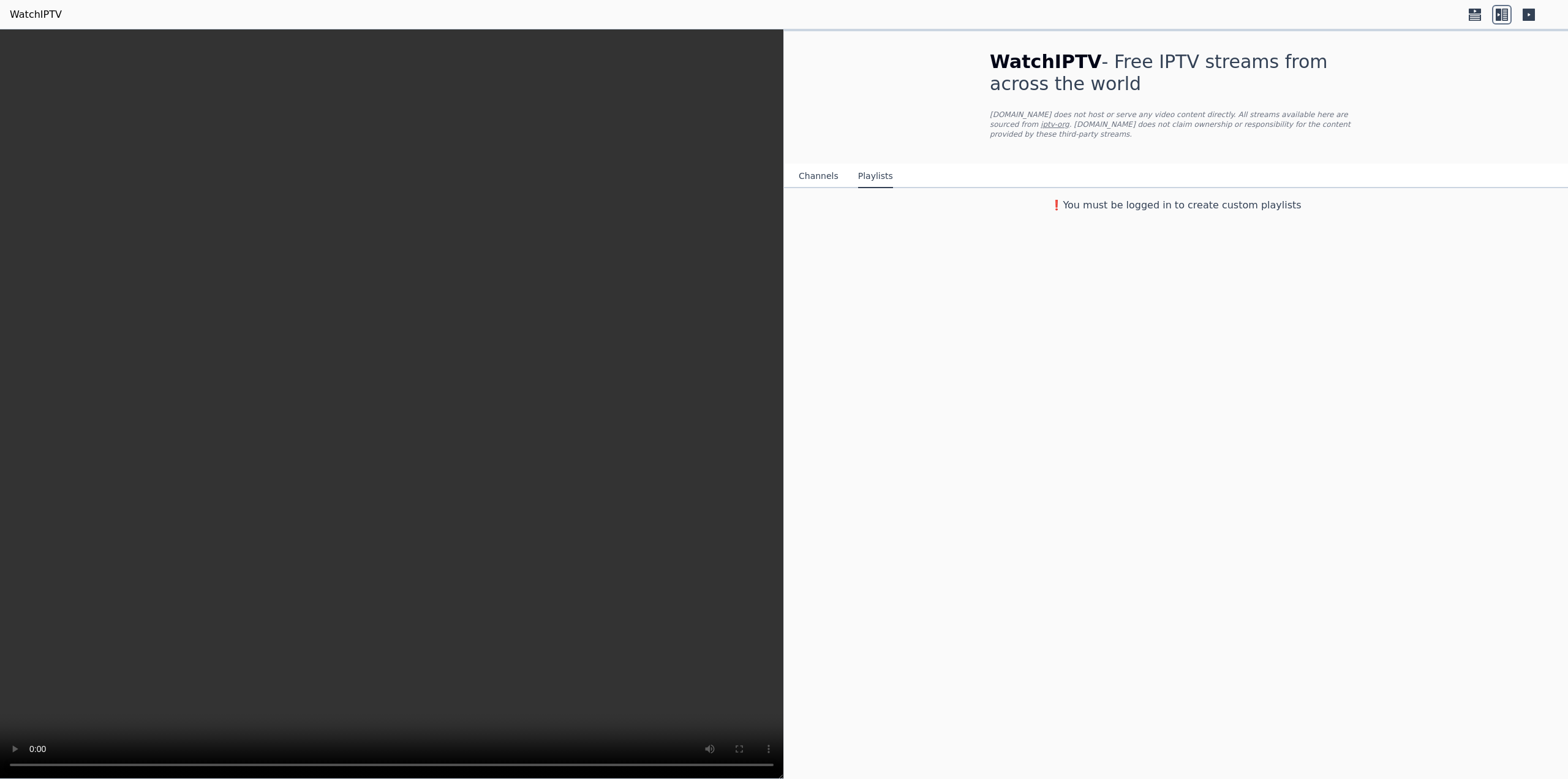
click at [805, 169] on button "Channels" at bounding box center [819, 176] width 40 height 23
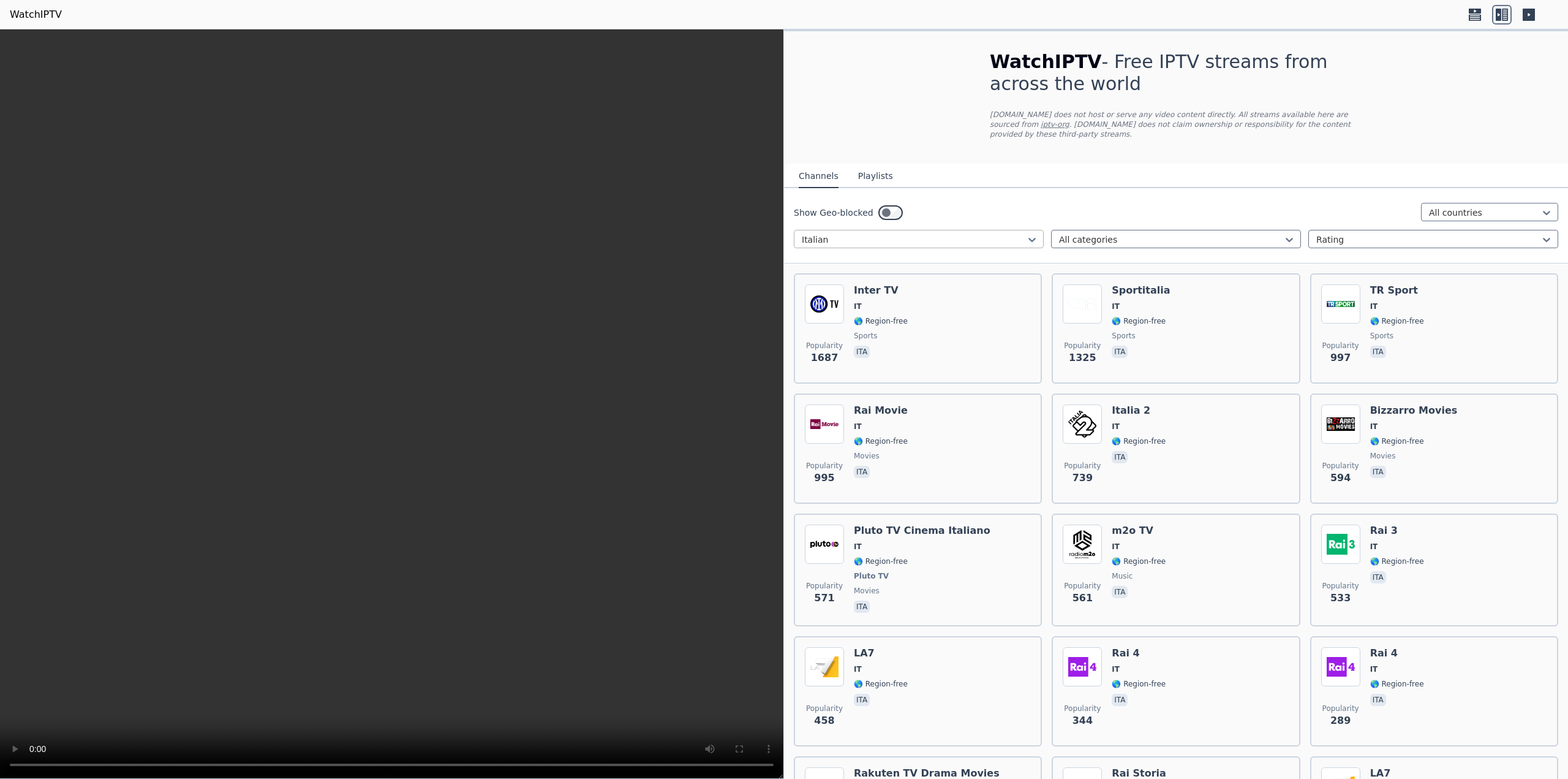
click at [860, 234] on div at bounding box center [914, 239] width 225 height 12
click at [817, 300] on div "English" at bounding box center [919, 311] width 250 height 22
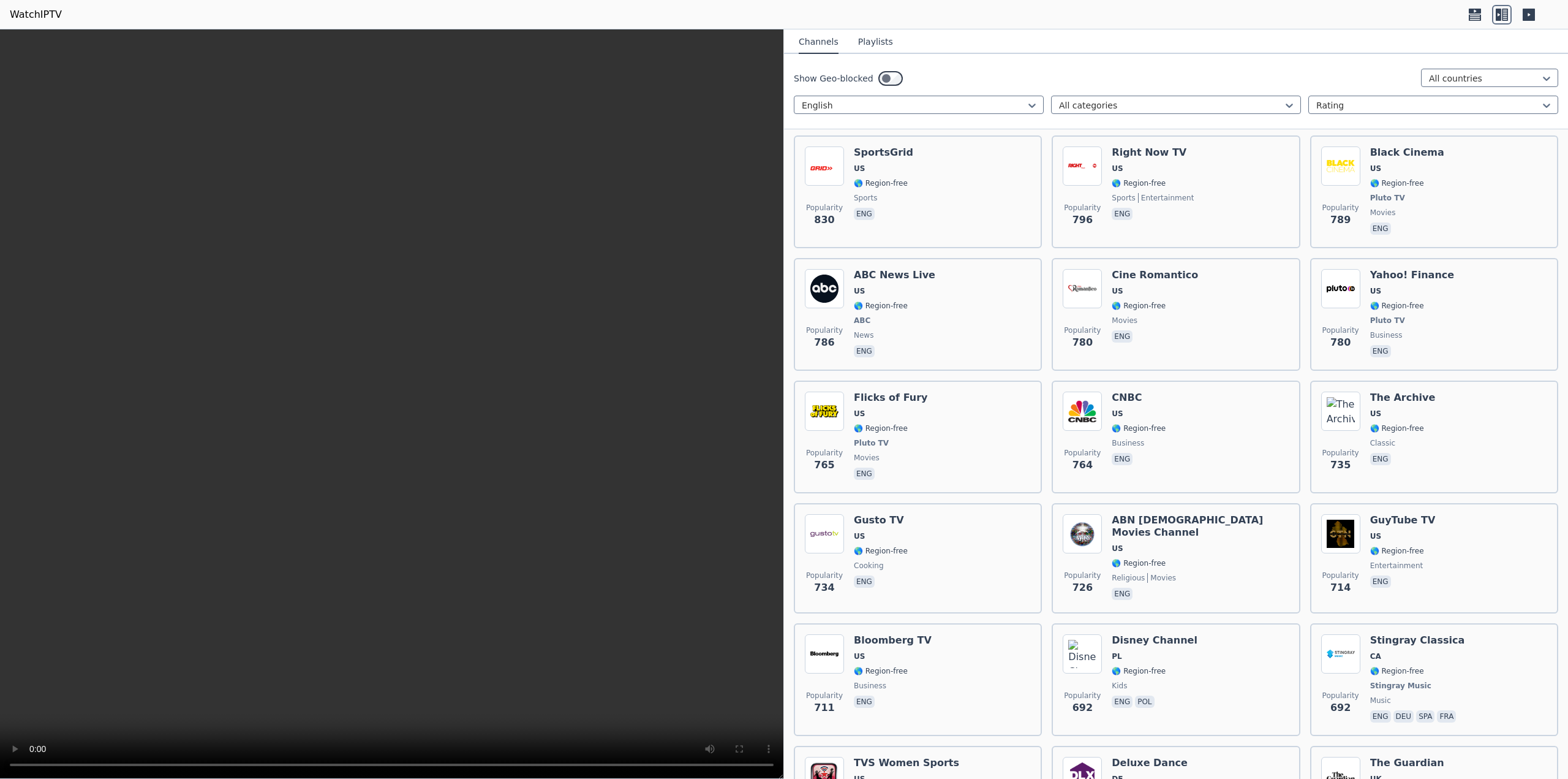
scroll to position [2451, 0]
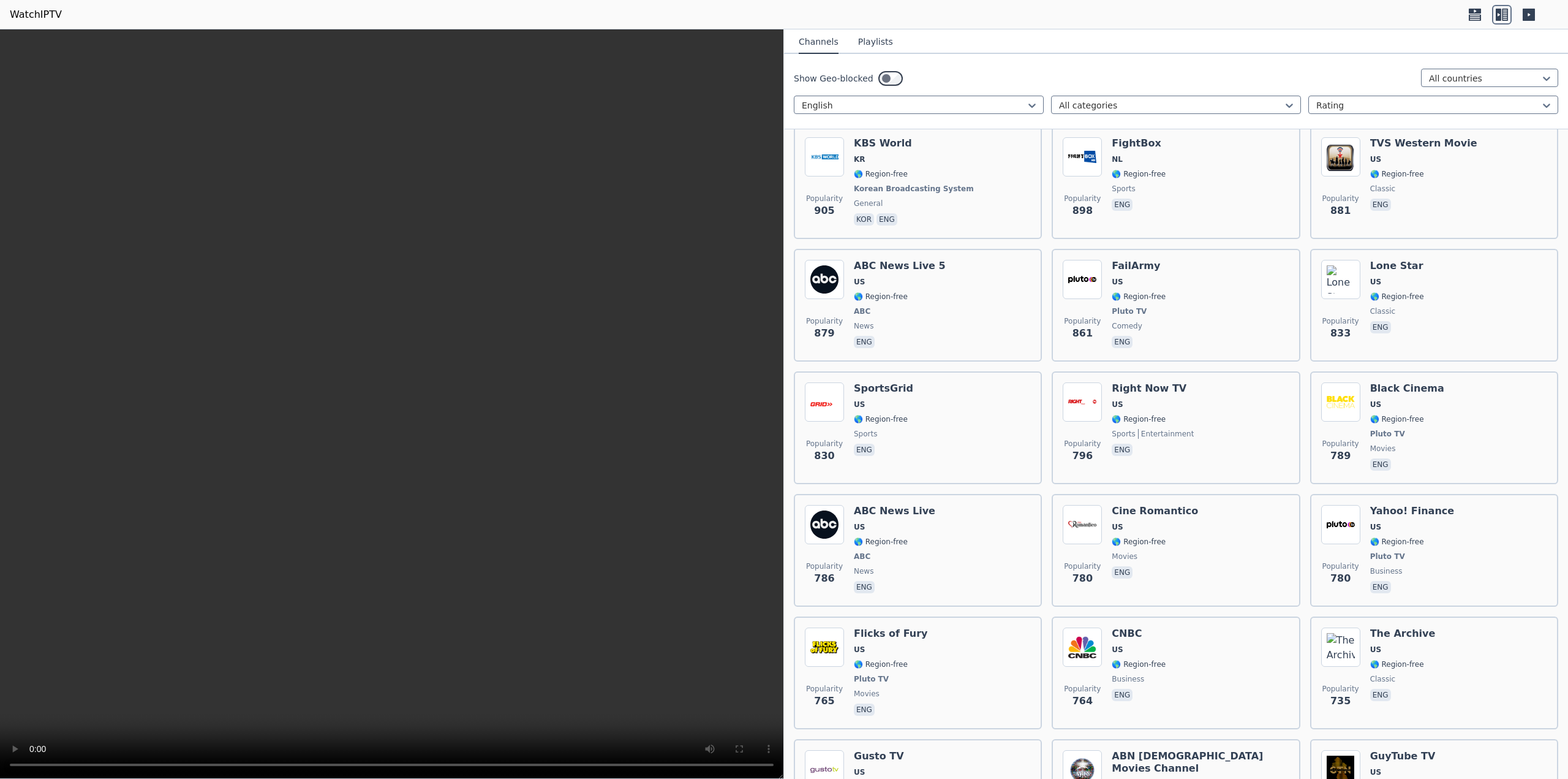
click at [810, 38] on button "Channels" at bounding box center [819, 42] width 40 height 23
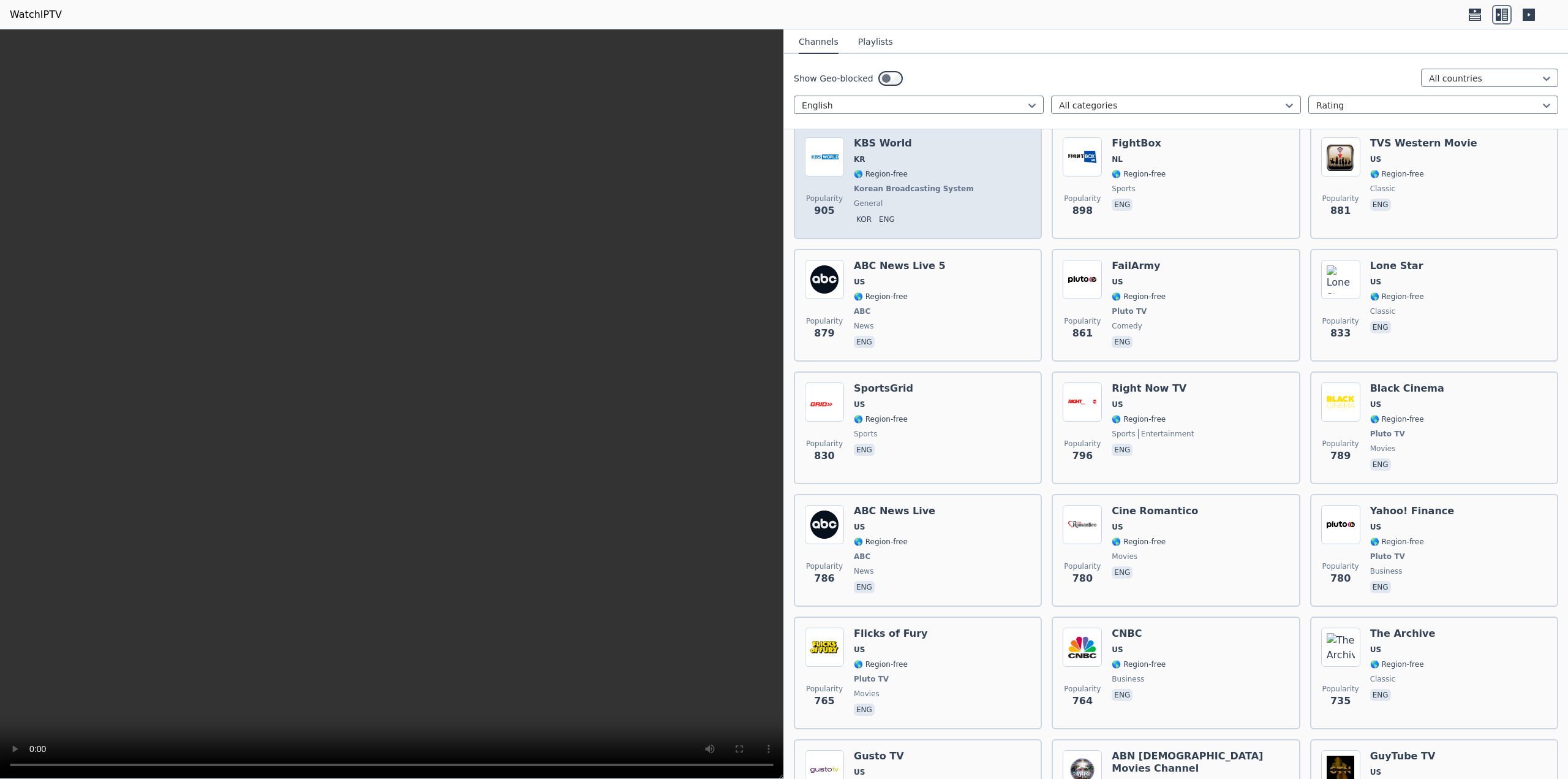
click at [837, 161] on img at bounding box center [824, 156] width 39 height 39
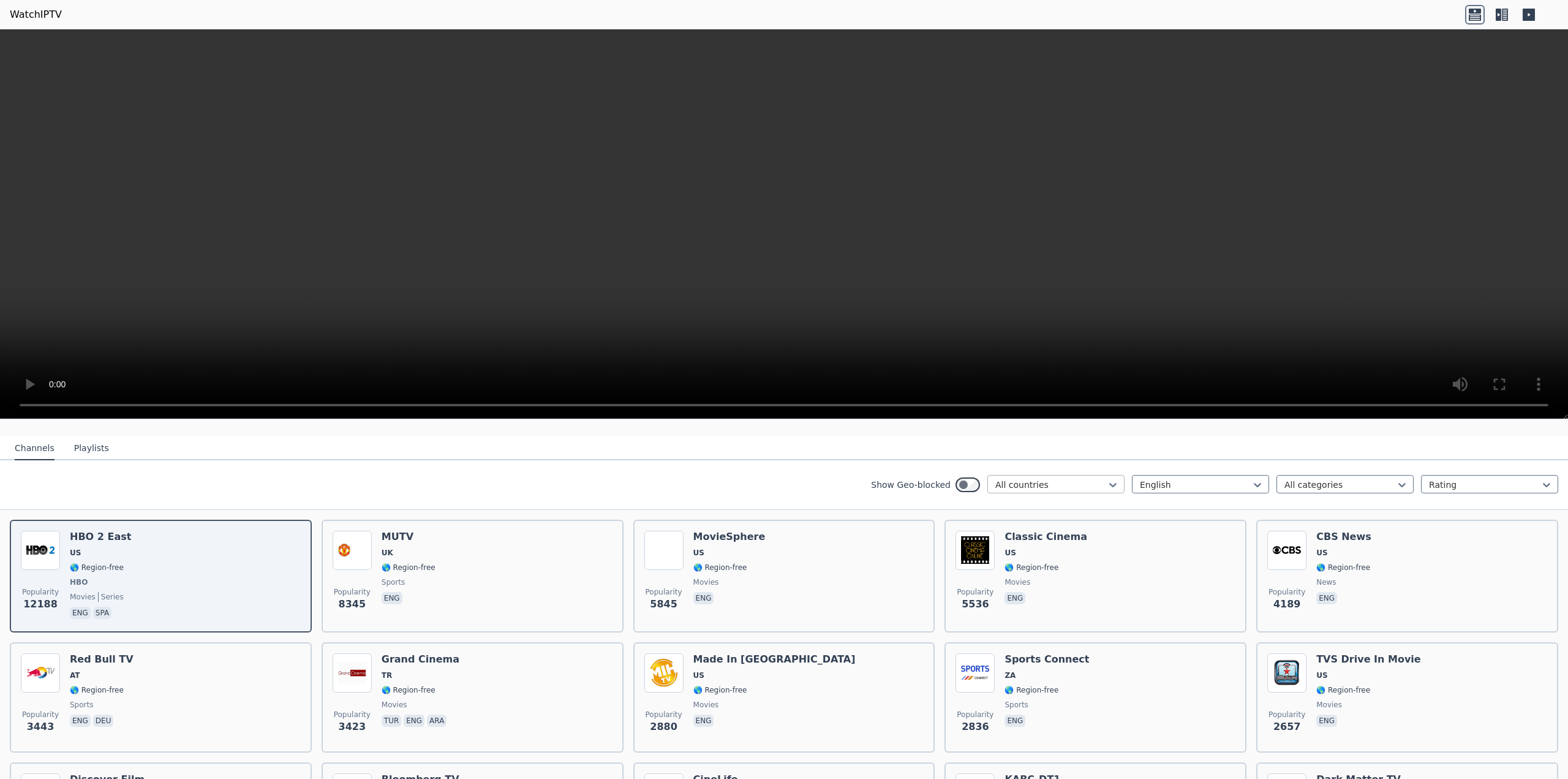
scroll to position [122, 0]
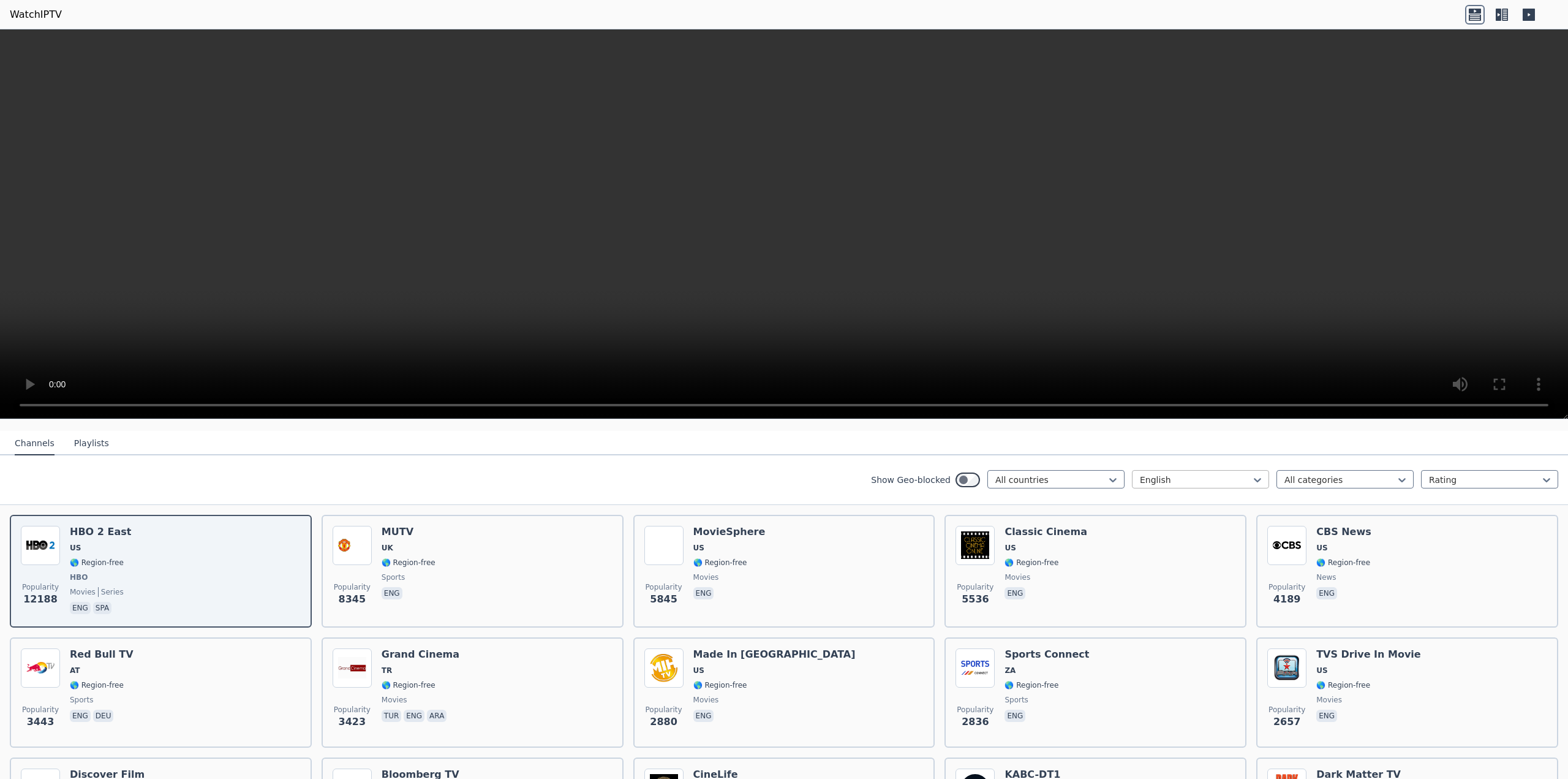
click at [1156, 476] on div at bounding box center [1196, 479] width 111 height 12
click at [1143, 633] on div "Italian" at bounding box center [1200, 641] width 137 height 22
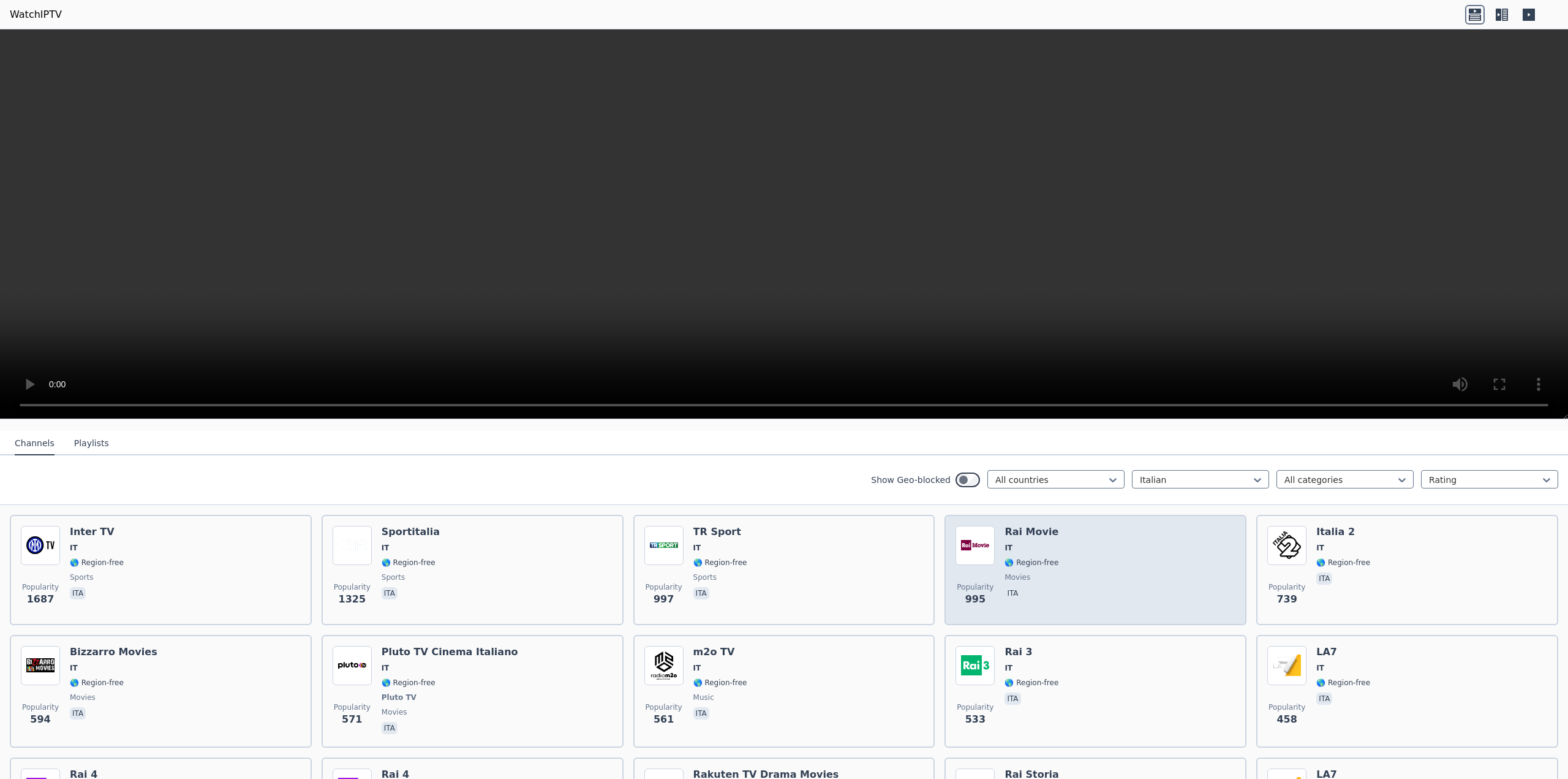
click at [1058, 543] on div "Popularity 995 Rai Movie IT 🌎 Region-free movies ita" at bounding box center [1095, 570] width 280 height 89
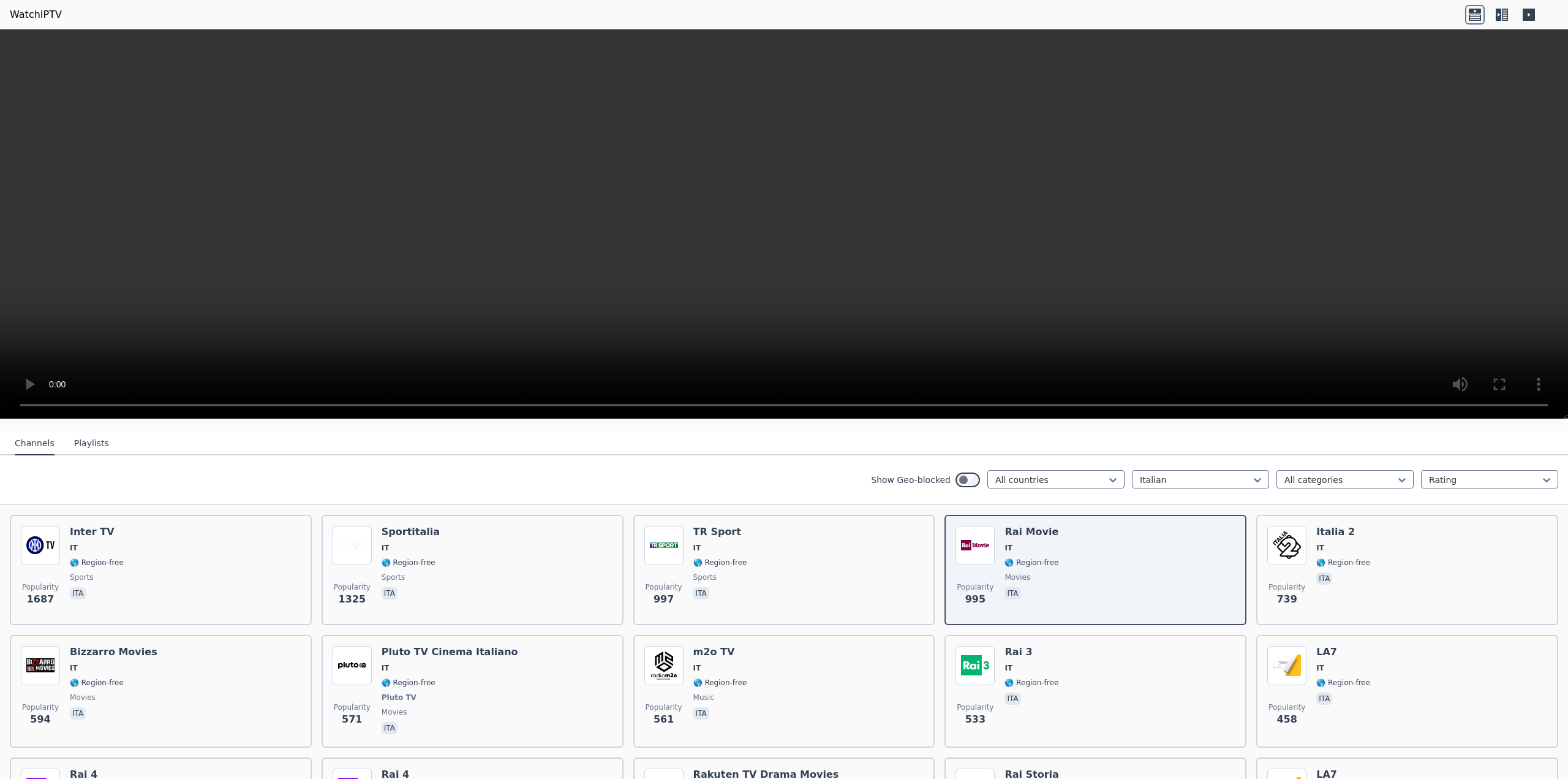
click at [89, 432] on button "Playlists" at bounding box center [91, 443] width 35 height 23
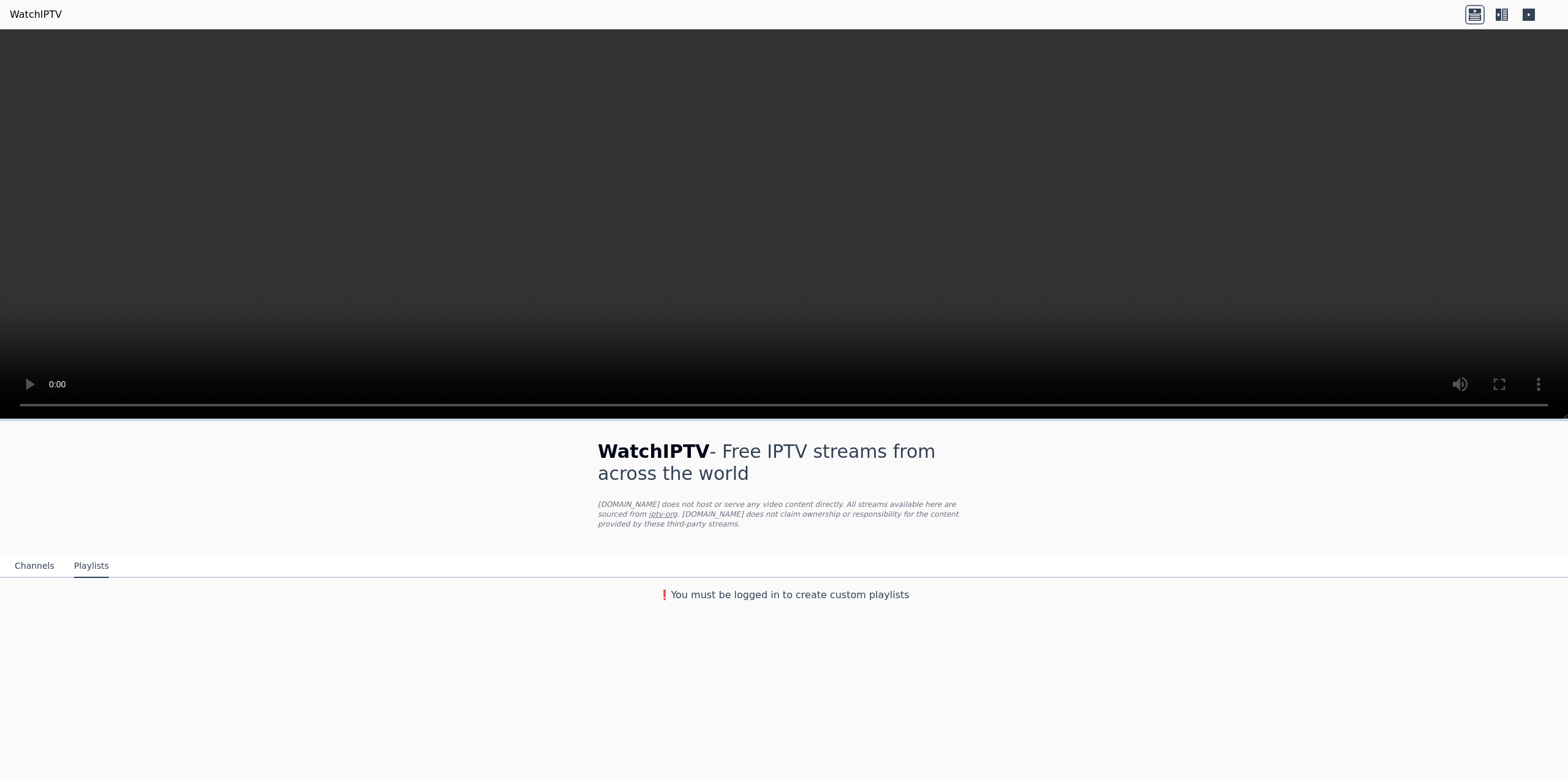
click at [19, 554] on button "Channels" at bounding box center [35, 565] width 40 height 23
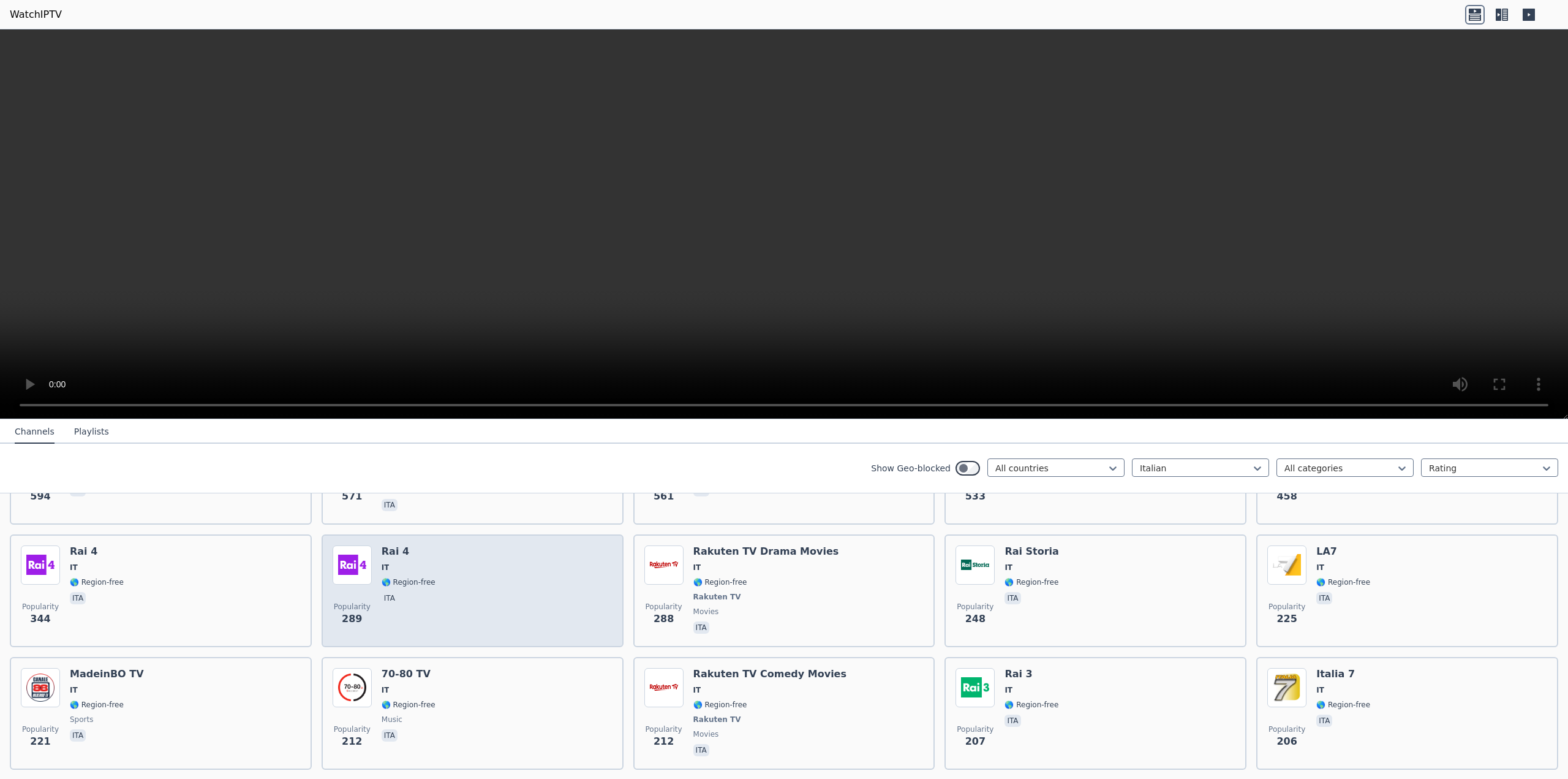
scroll to position [368, 0]
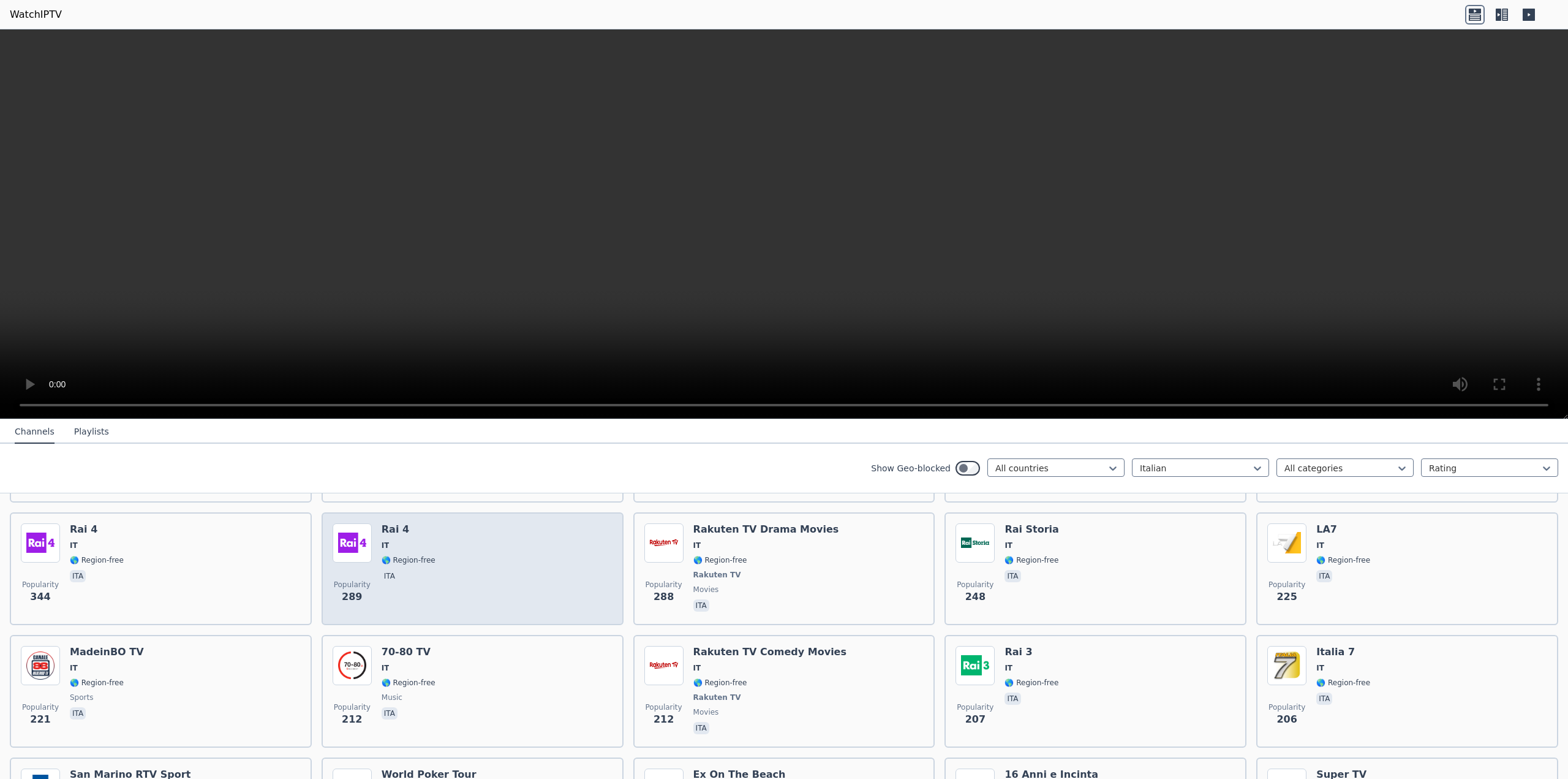
click at [433, 597] on div "Popularity 289 Rai 4 IT 🌎 Region-free ita" at bounding box center [472, 568] width 280 height 90
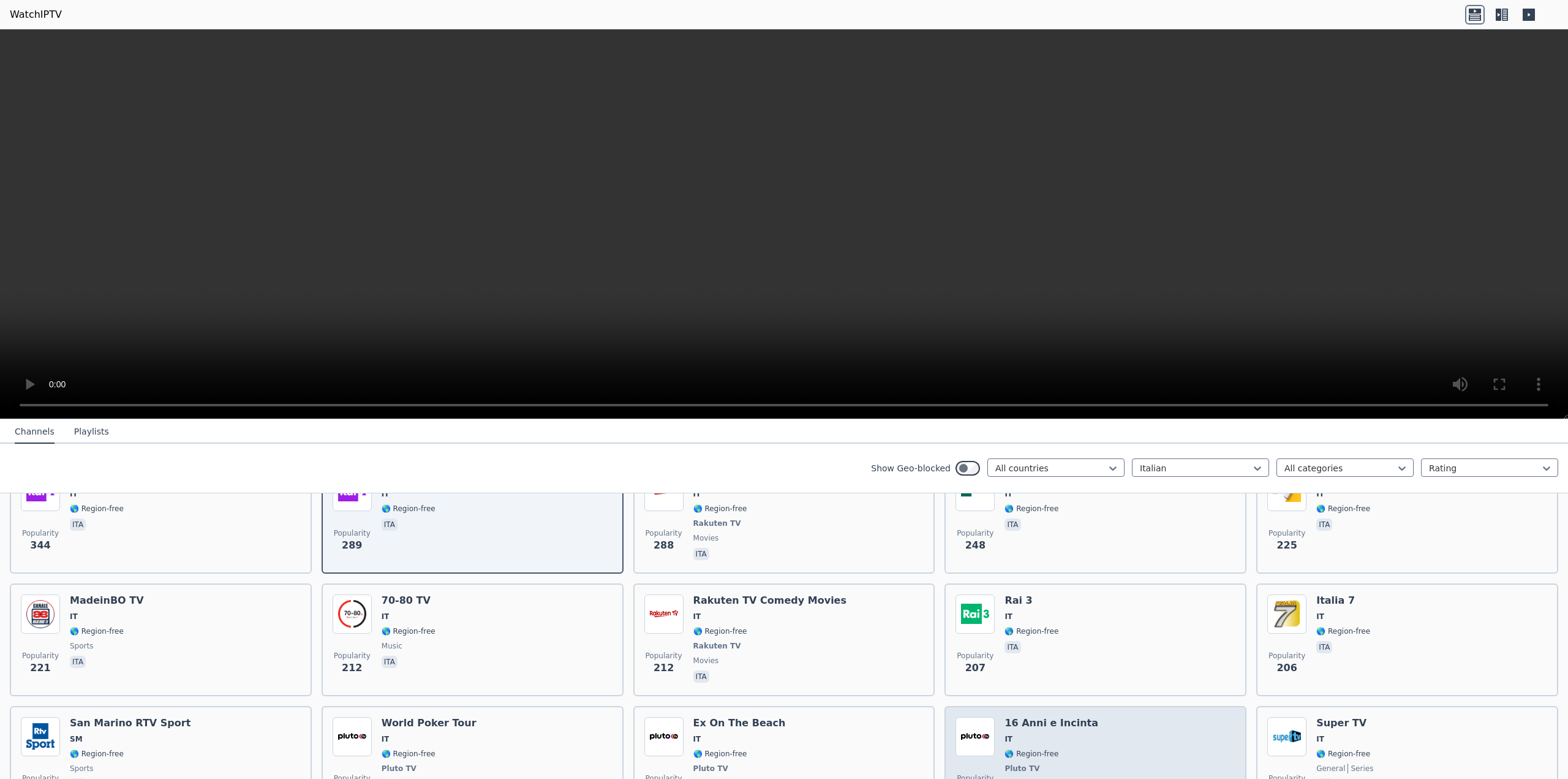
scroll to position [490, 0]
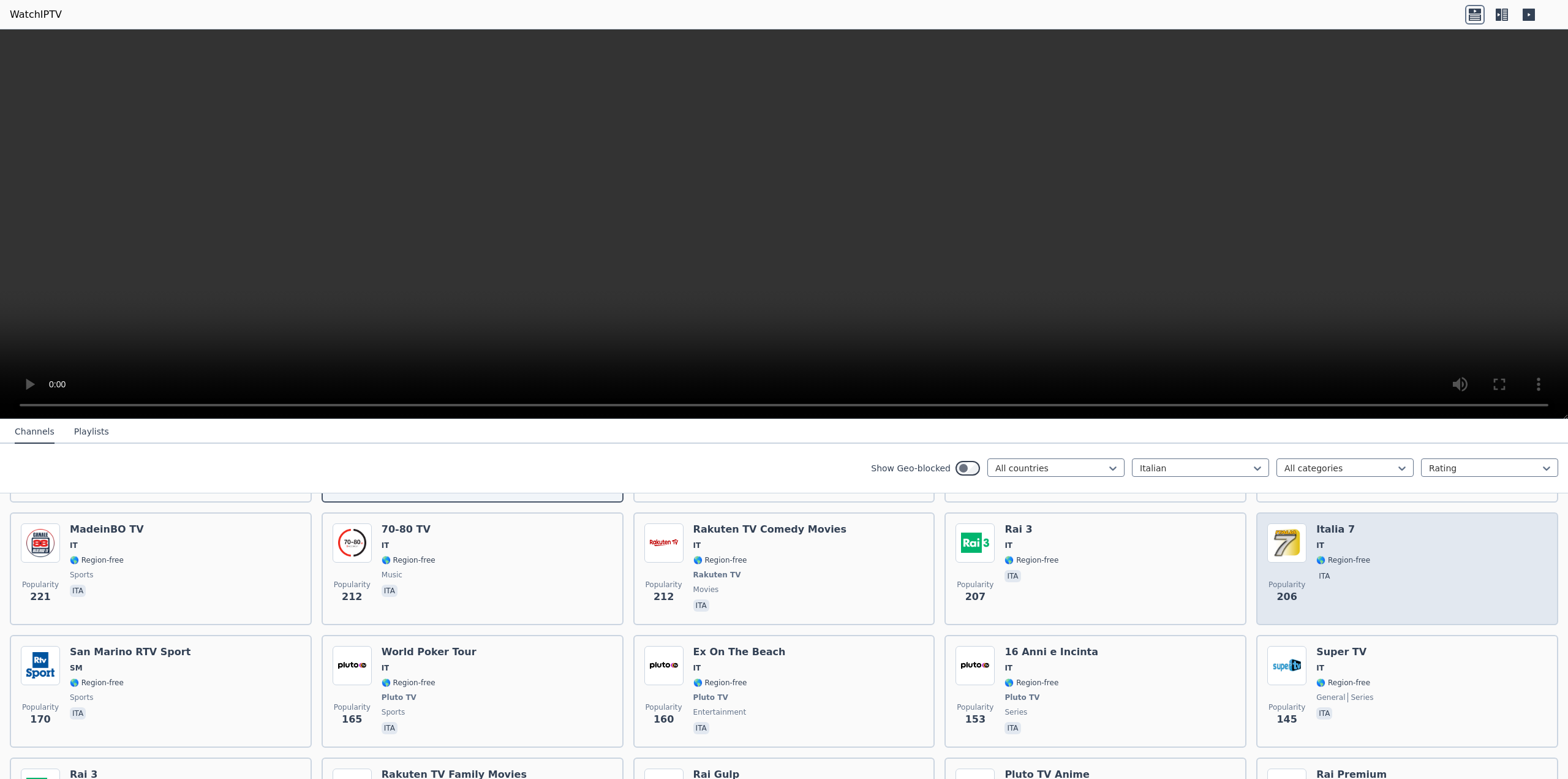
click at [1328, 555] on span "🌎 Region-free" at bounding box center [1343, 560] width 54 height 10
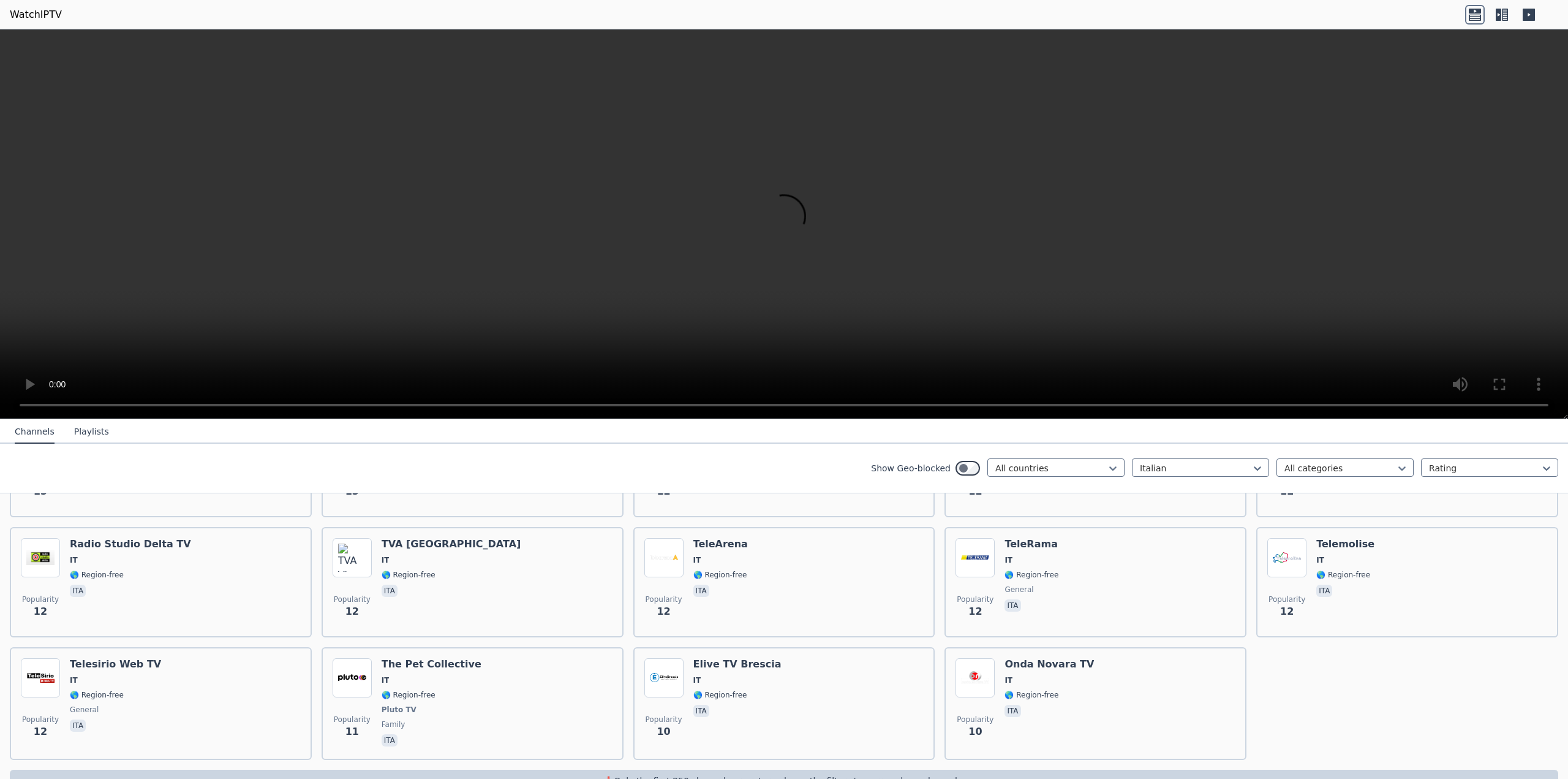
scroll to position [5353, 0]
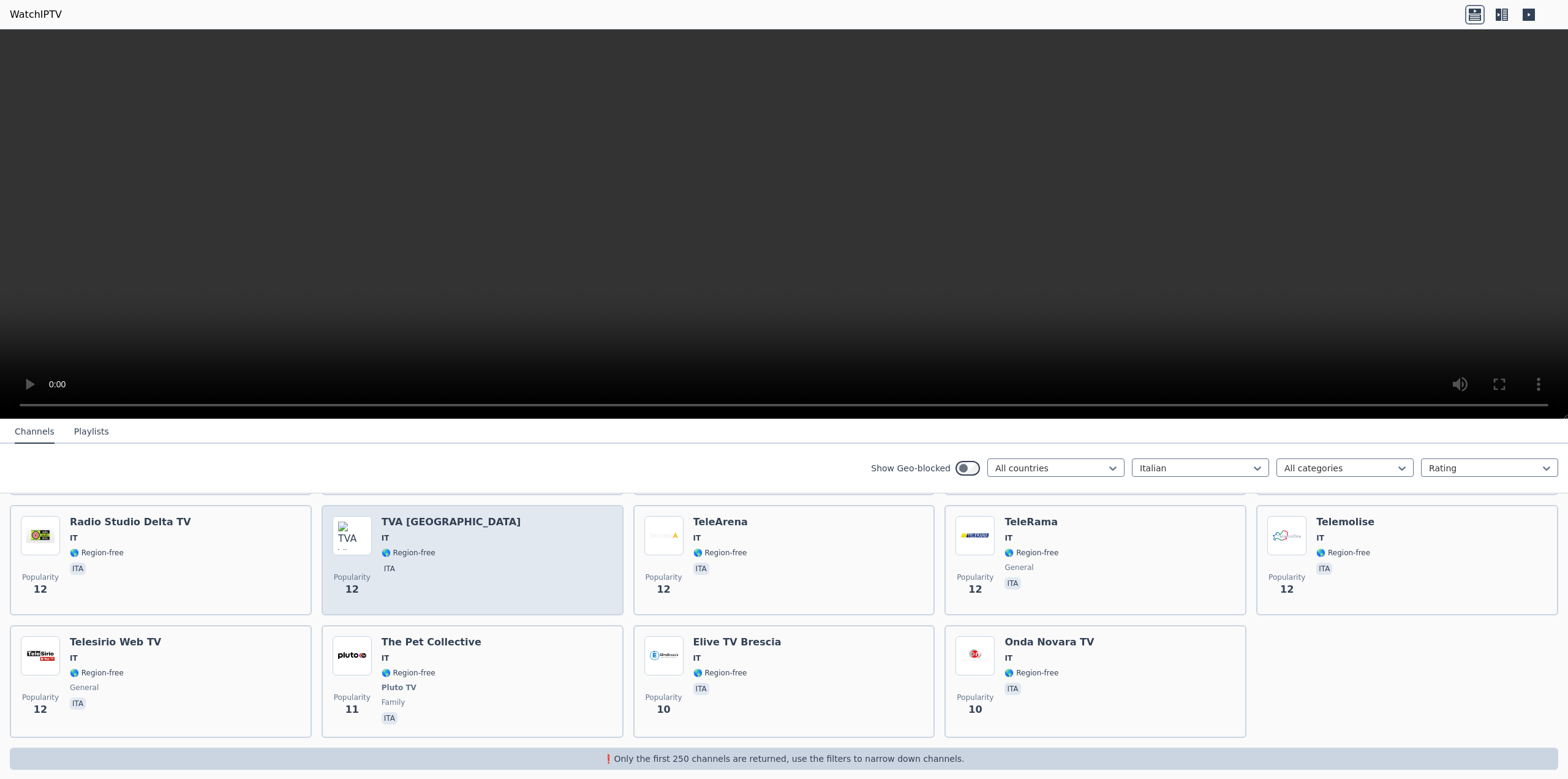
click at [467, 521] on div "Popularity 12 TVA Vicenza IT 🌎 Region-free ita" at bounding box center [472, 560] width 280 height 89
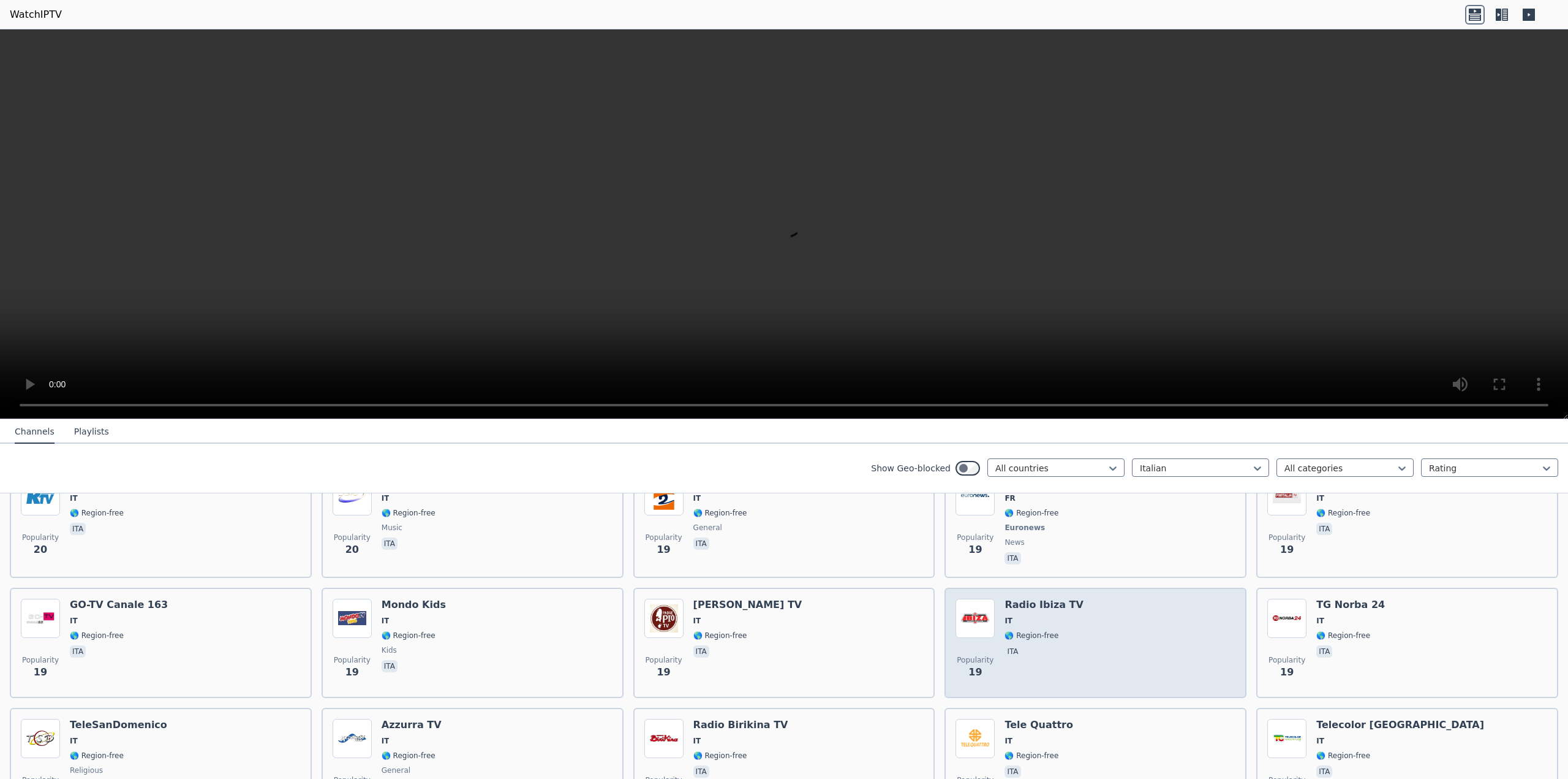
scroll to position [3332, 0]
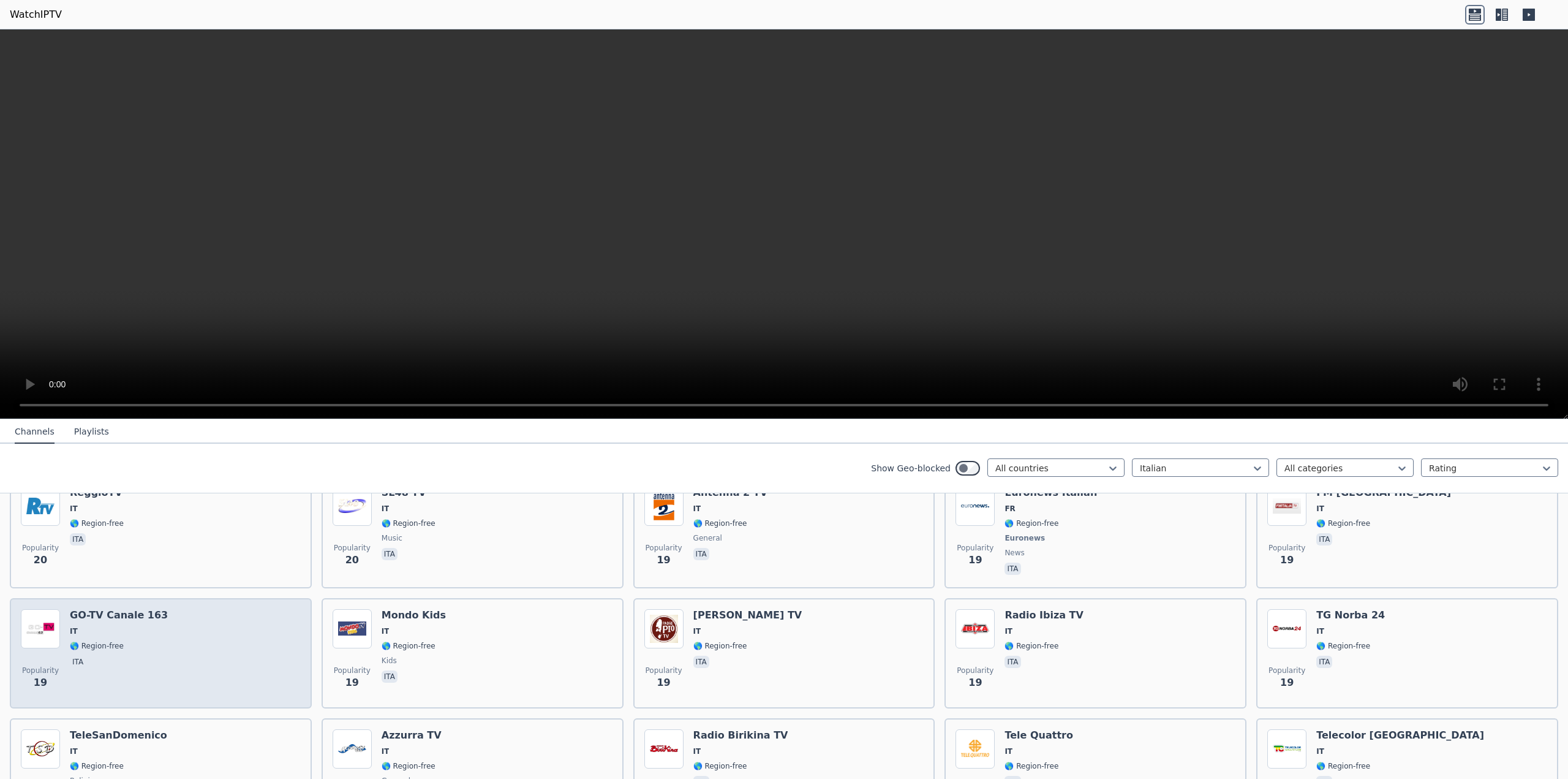
click at [187, 621] on div "Popularity 19 GO-TV Canale 163 IT 🌎 Region-free ita" at bounding box center [161, 653] width 280 height 89
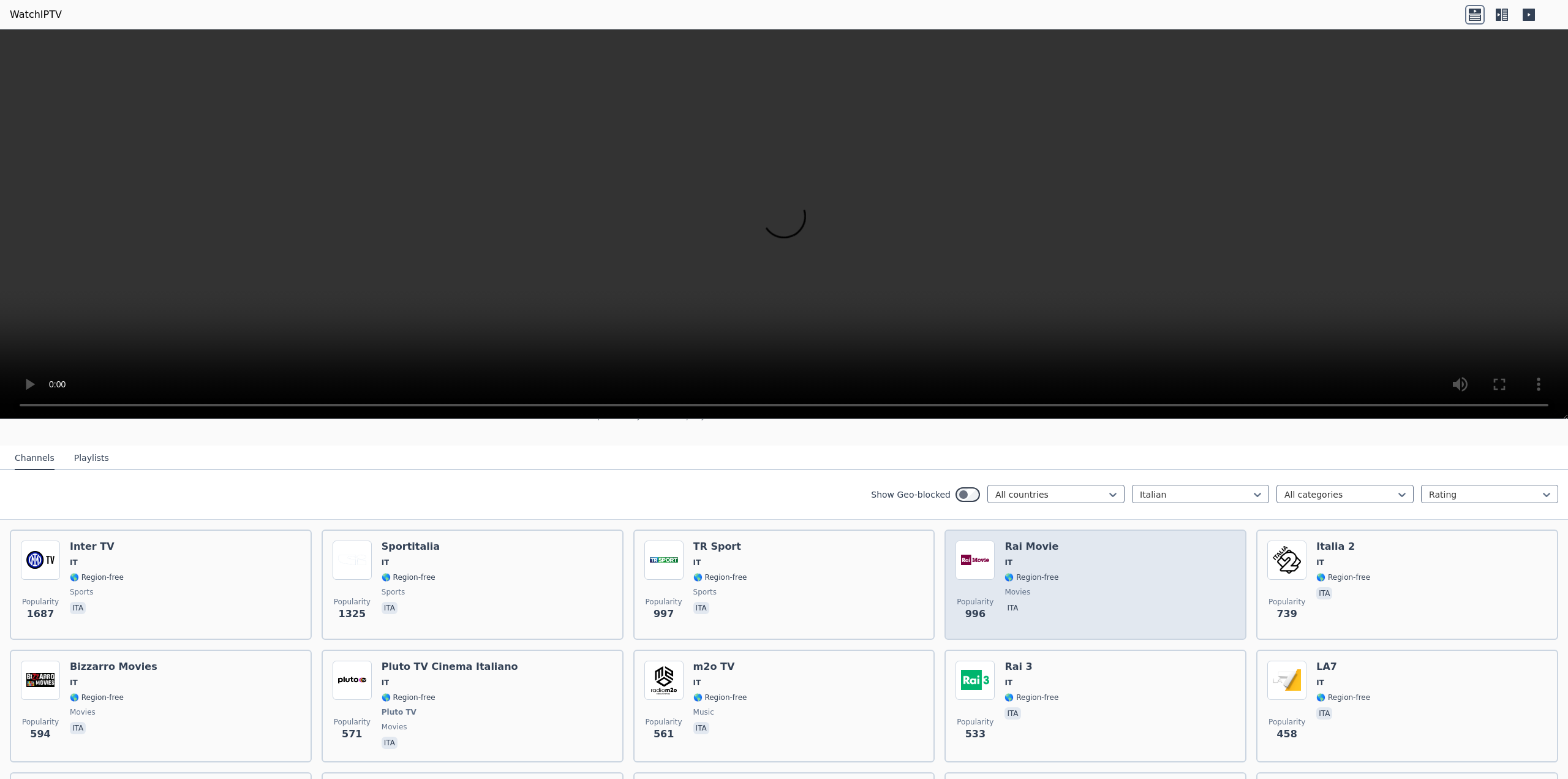
scroll to position [307, 0]
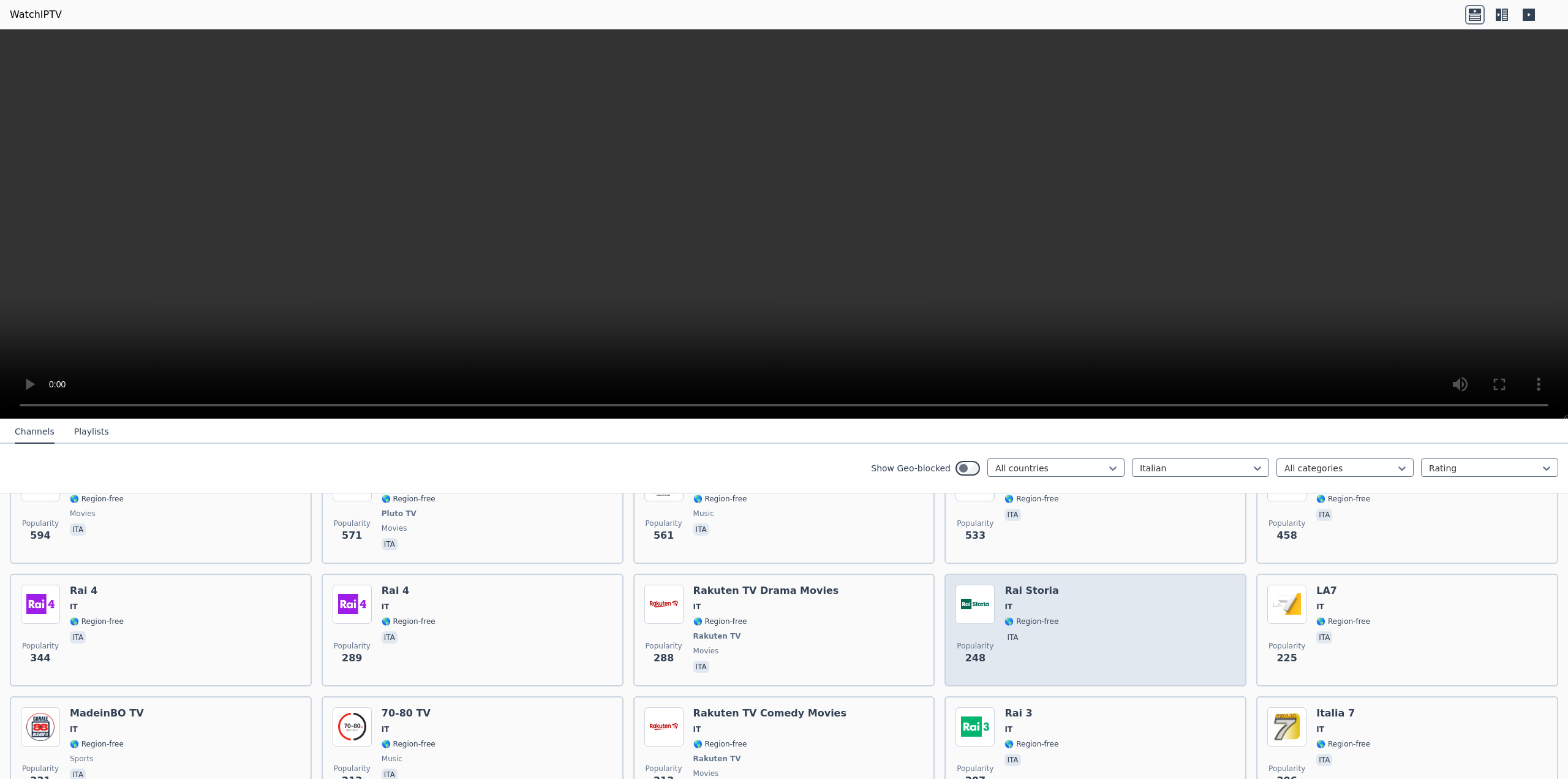
click at [1032, 602] on span "IT" at bounding box center [1031, 606] width 55 height 10
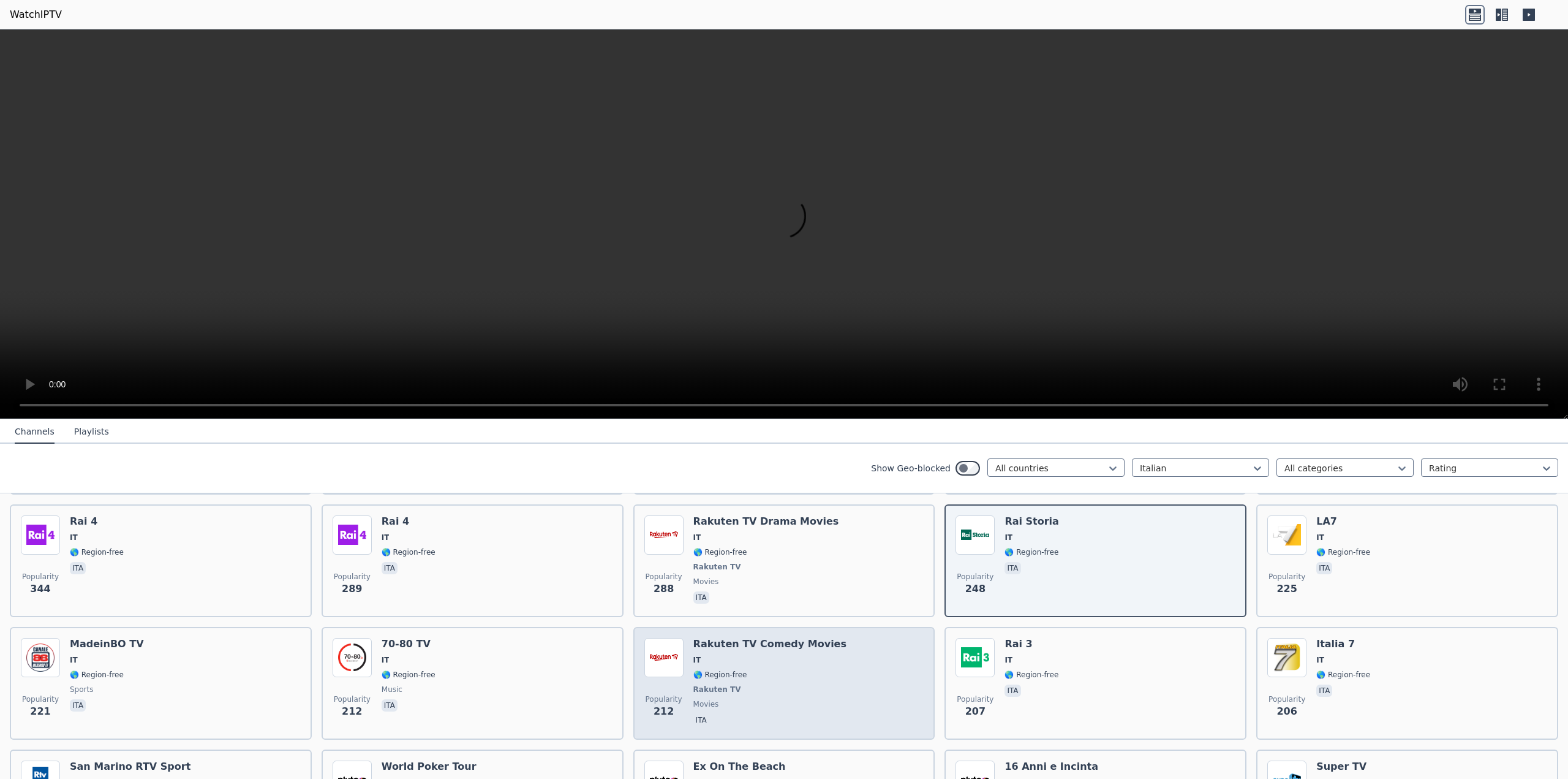
scroll to position [429, 0]
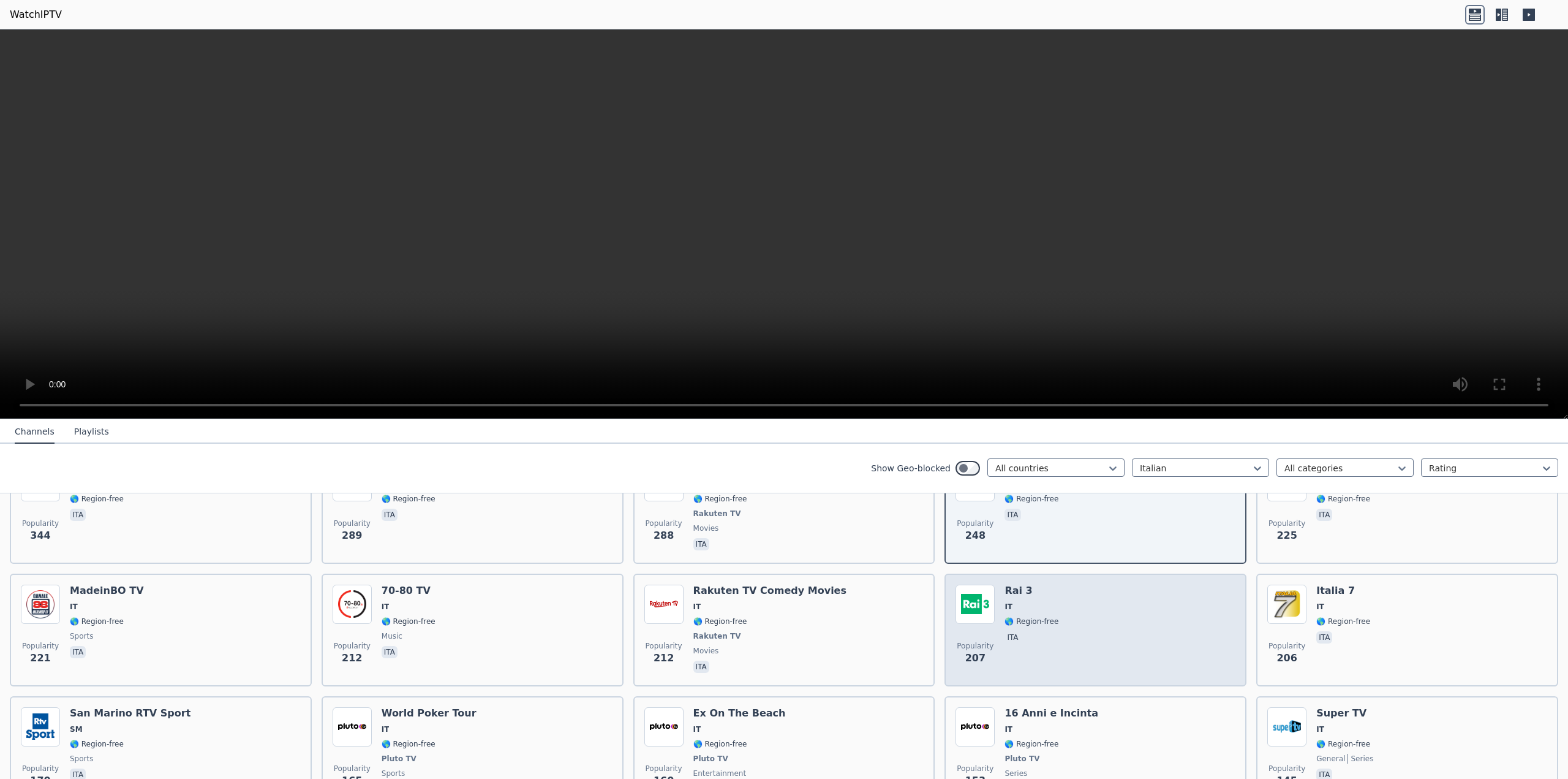
click at [1052, 607] on div "Popularity 207 Rai 3 IT 🌎 Region-free ita" at bounding box center [1095, 629] width 280 height 90
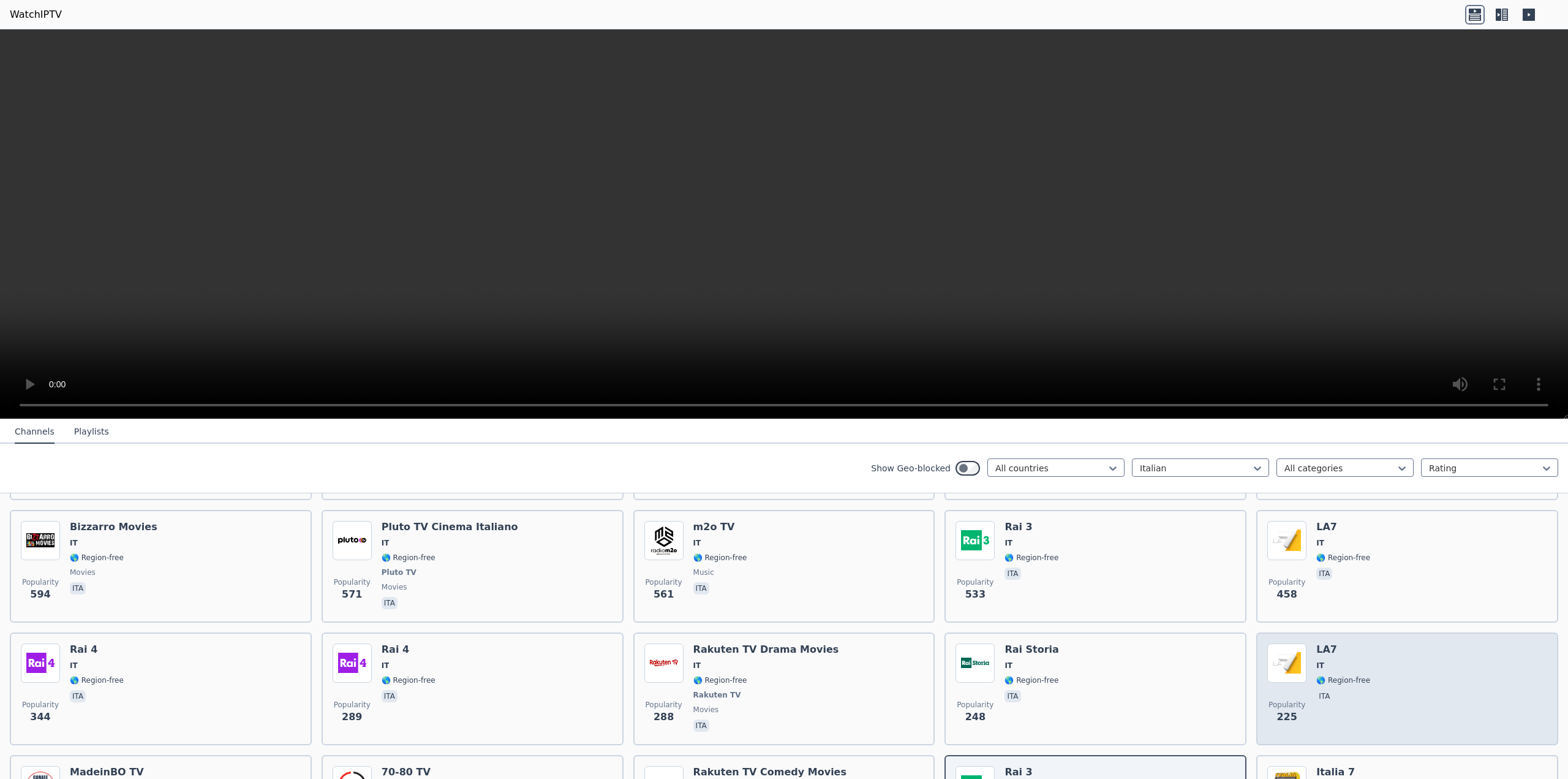
scroll to position [245, 0]
click at [1397, 669] on div "Popularity 225 LA7 IT 🌎 Region-free ita" at bounding box center [1406, 690] width 280 height 90
click at [1285, 662] on img at bounding box center [1286, 665] width 39 height 39
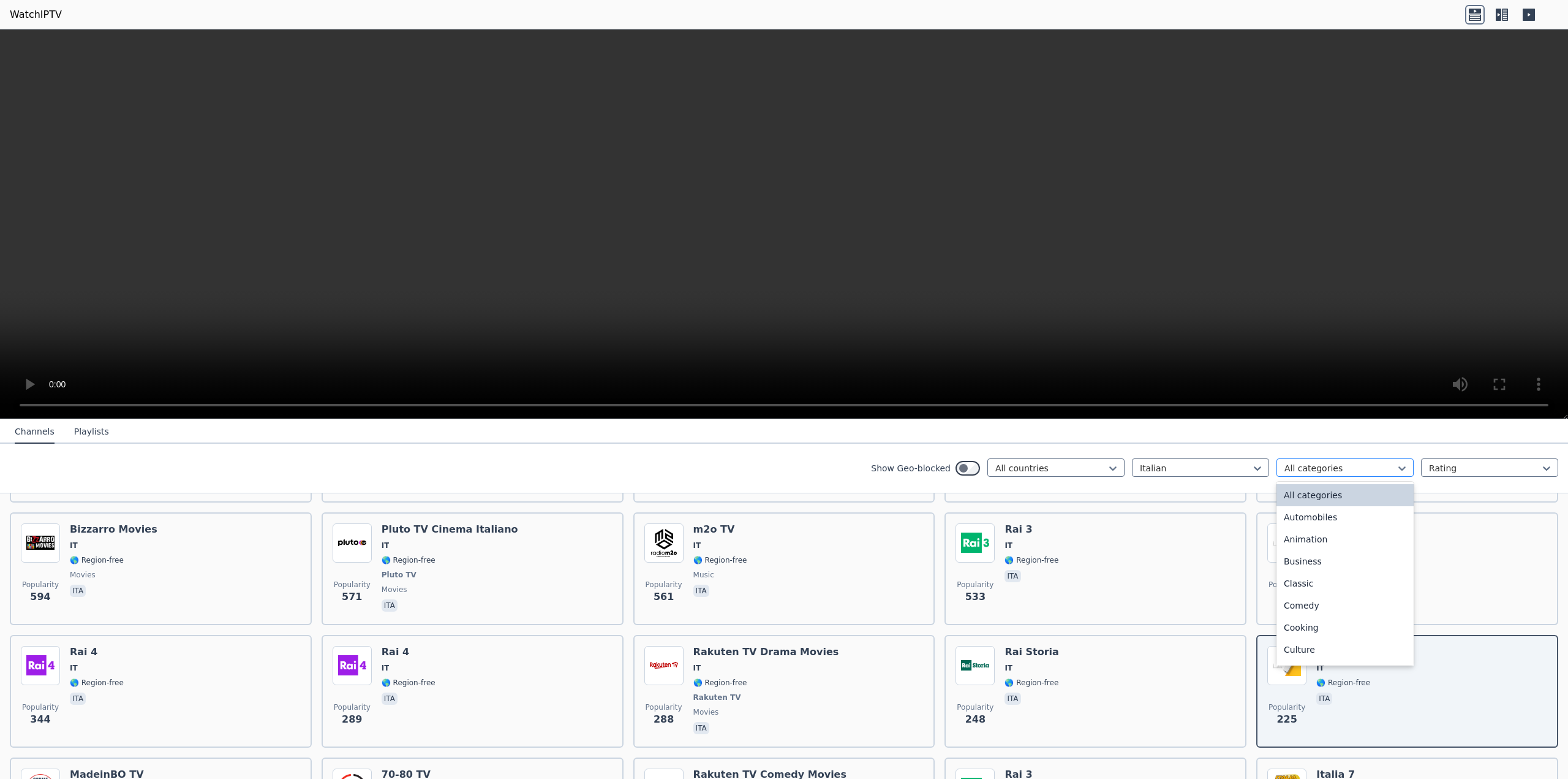
click at [1318, 470] on div at bounding box center [1340, 468] width 111 height 12
click at [1318, 469] on div at bounding box center [1340, 468] width 111 height 12
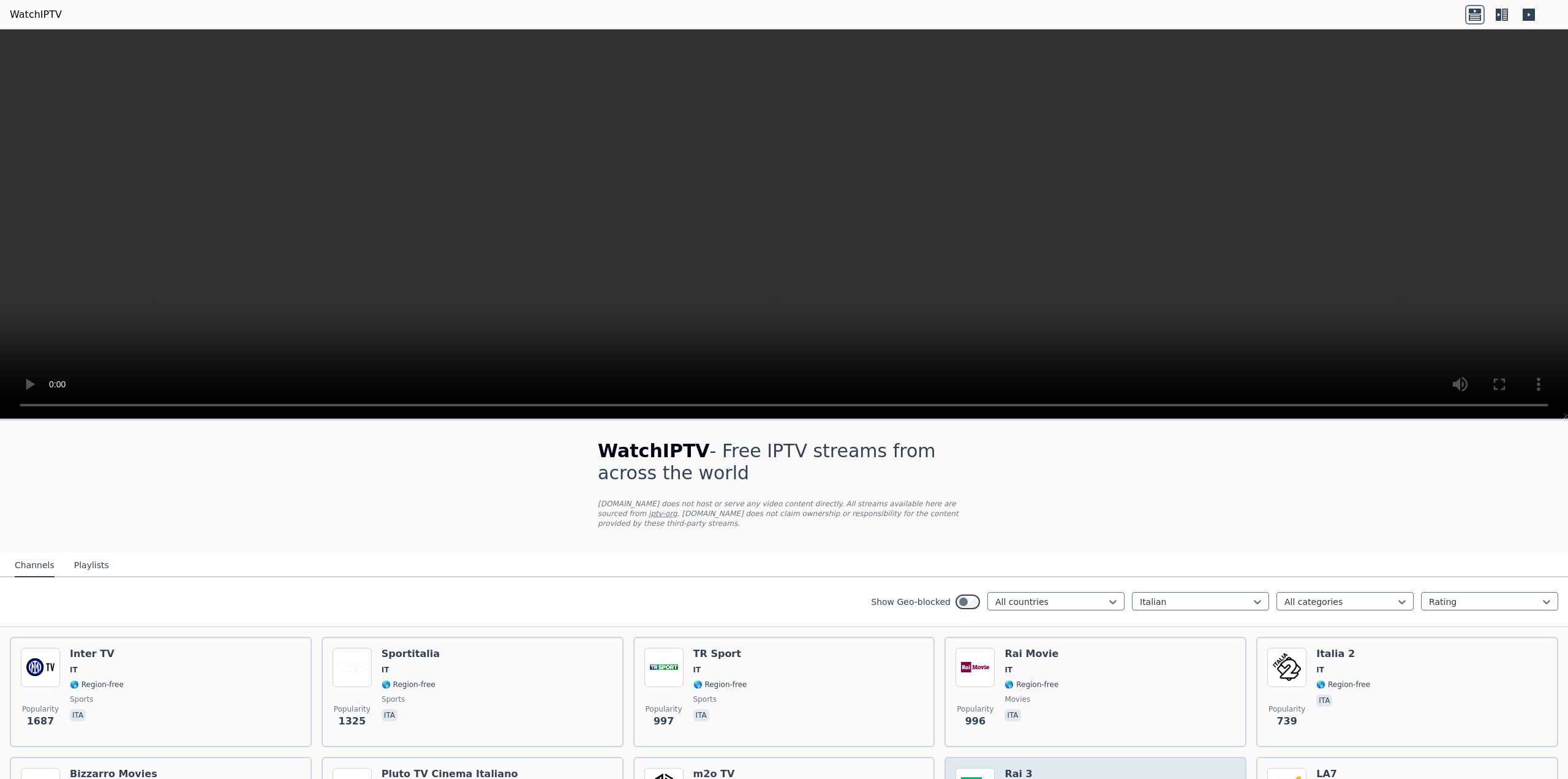
scroll to position [0, 0]
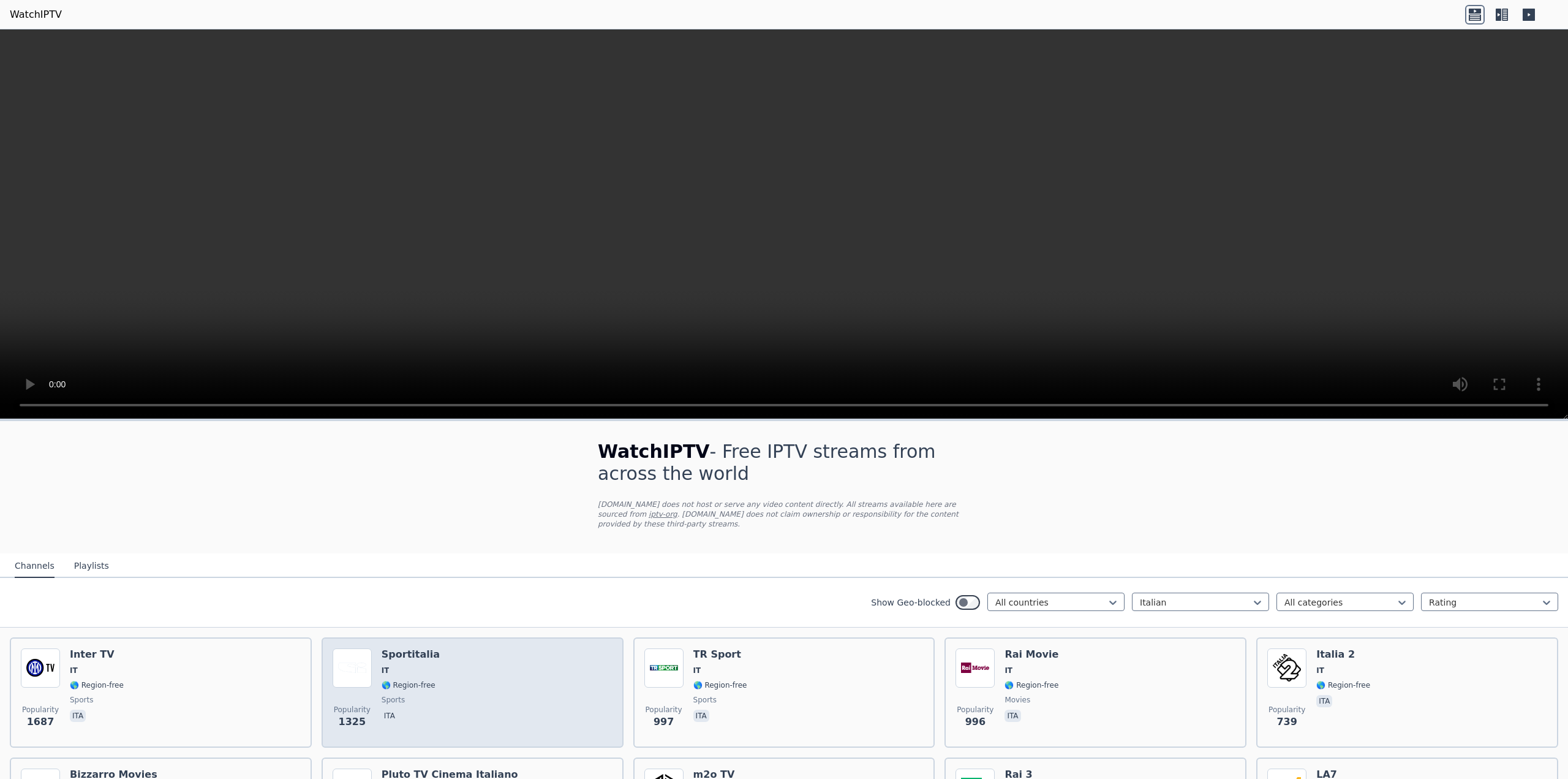
click at [391, 680] on span "🌎 Region-free" at bounding box center [408, 685] width 54 height 10
